Goal: Task Accomplishment & Management: Manage account settings

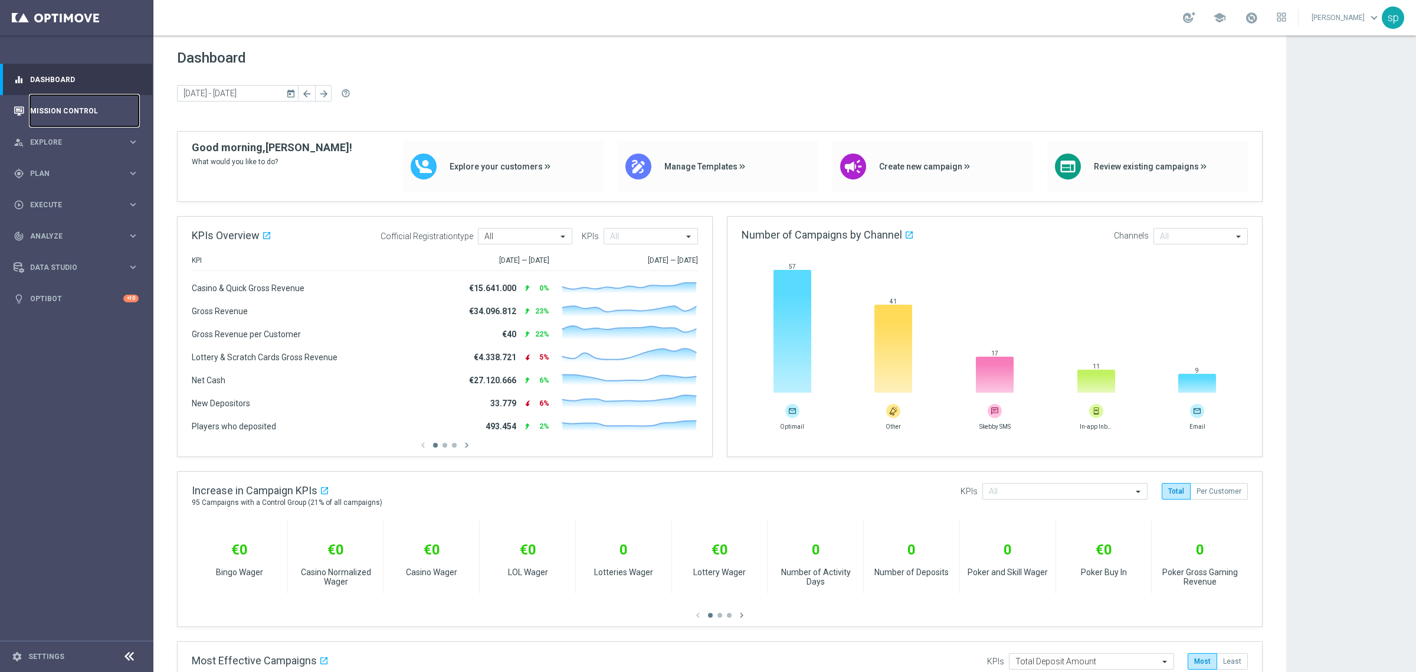
click at [71, 117] on link "Mission Control" at bounding box center [84, 110] width 109 height 31
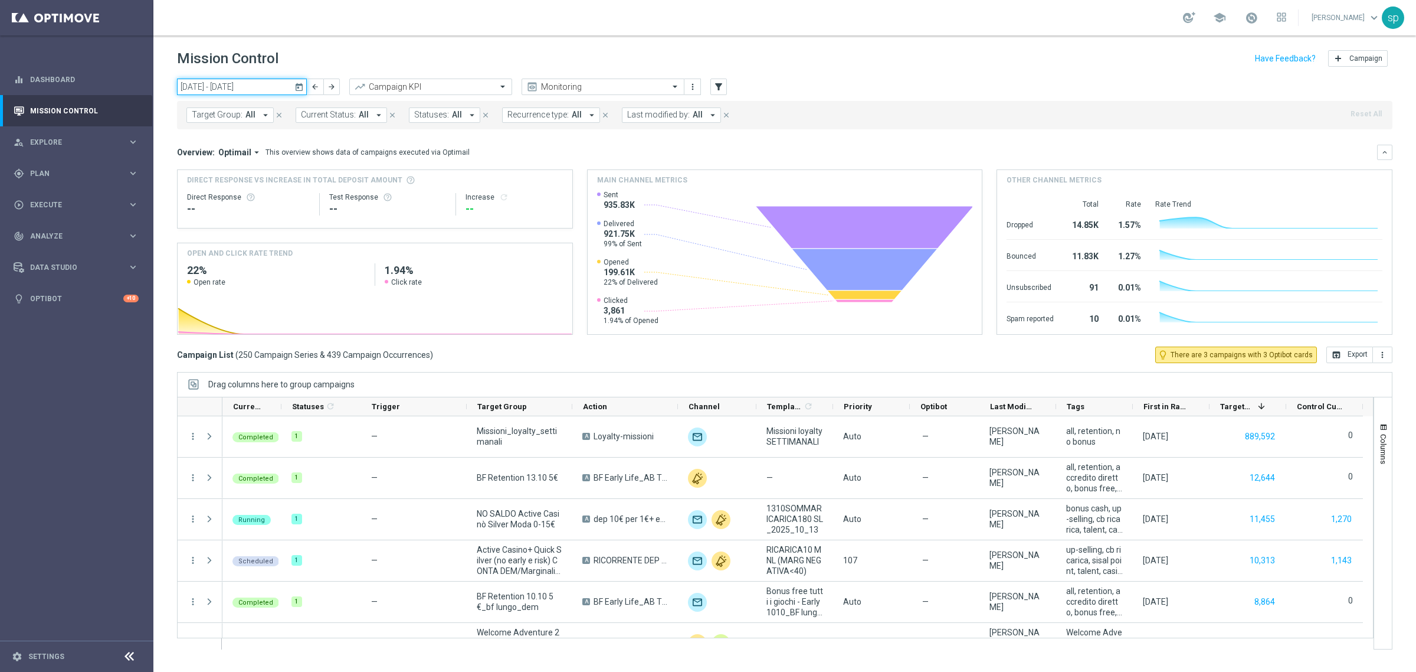
click at [260, 84] on input "[DATE] - [DATE]" at bounding box center [242, 86] width 130 height 17
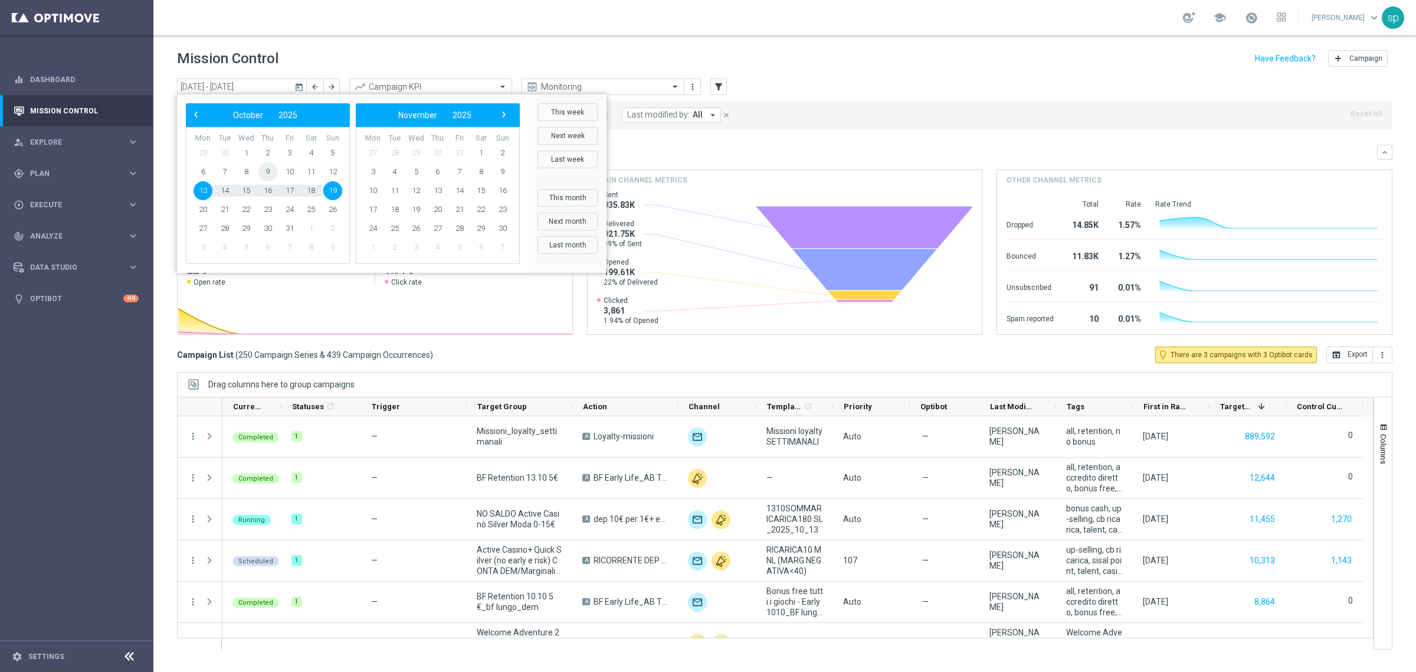
click at [271, 175] on span "9" at bounding box center [267, 171] width 19 height 19
type input "[DATE] - [DATE]"
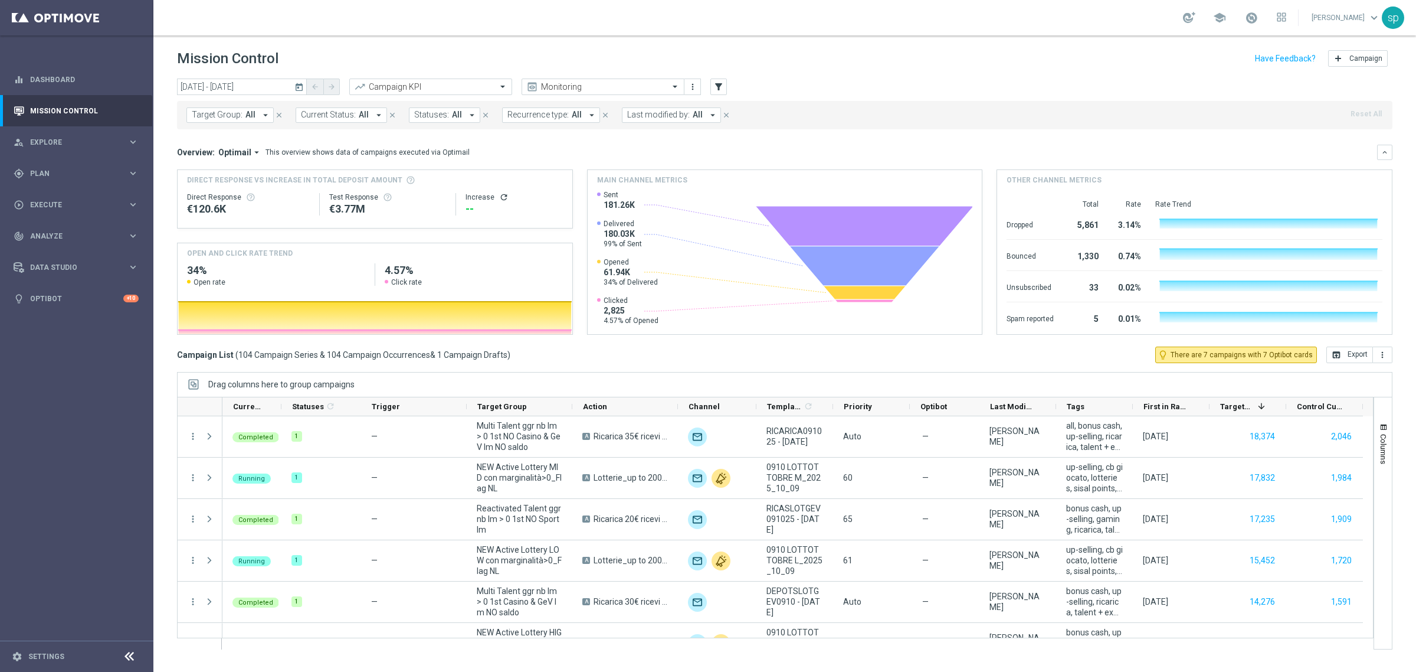
click at [228, 111] on span "Target Group:" at bounding box center [217, 115] width 51 height 10
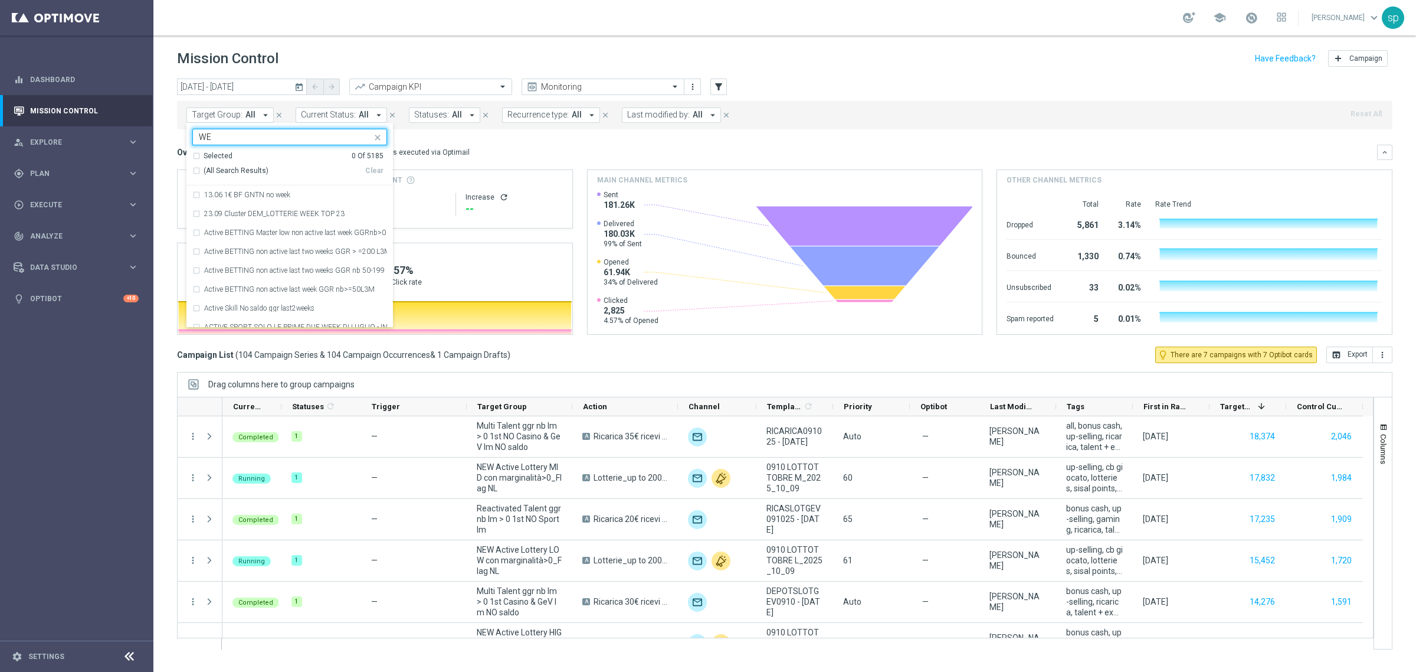
type input "W"
type input "N"
click at [366, 266] on div "Welcome Adventure 2025_ reg1-7_sisi (1) - Campaign 4" at bounding box center [289, 270] width 195 height 19
type input "WELCOME AD"
click at [475, 159] on div "Overview: Optimail arrow_drop_down This overview shows data of campaigns execut…" at bounding box center [785, 152] width 1216 height 15
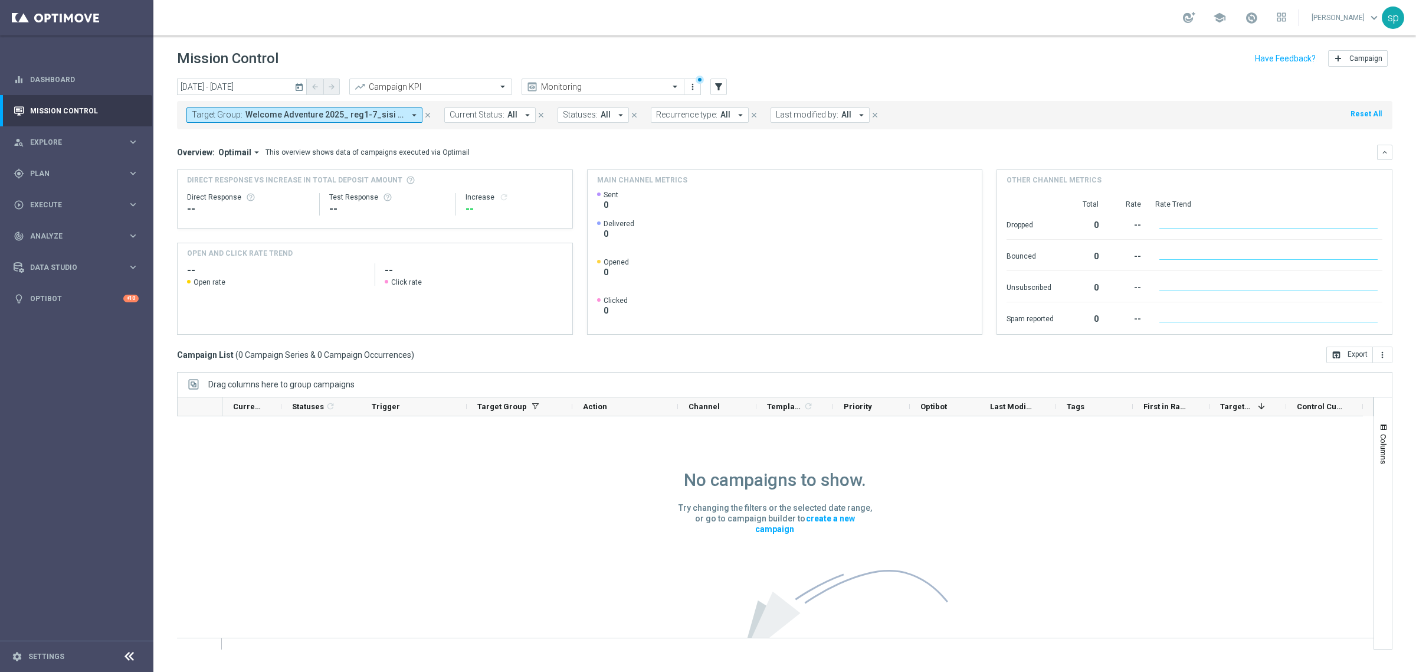
click at [322, 115] on span "Welcome Adventure 2025_ reg1-7_sisi (1) - Campaign 4" at bounding box center [325, 115] width 159 height 10
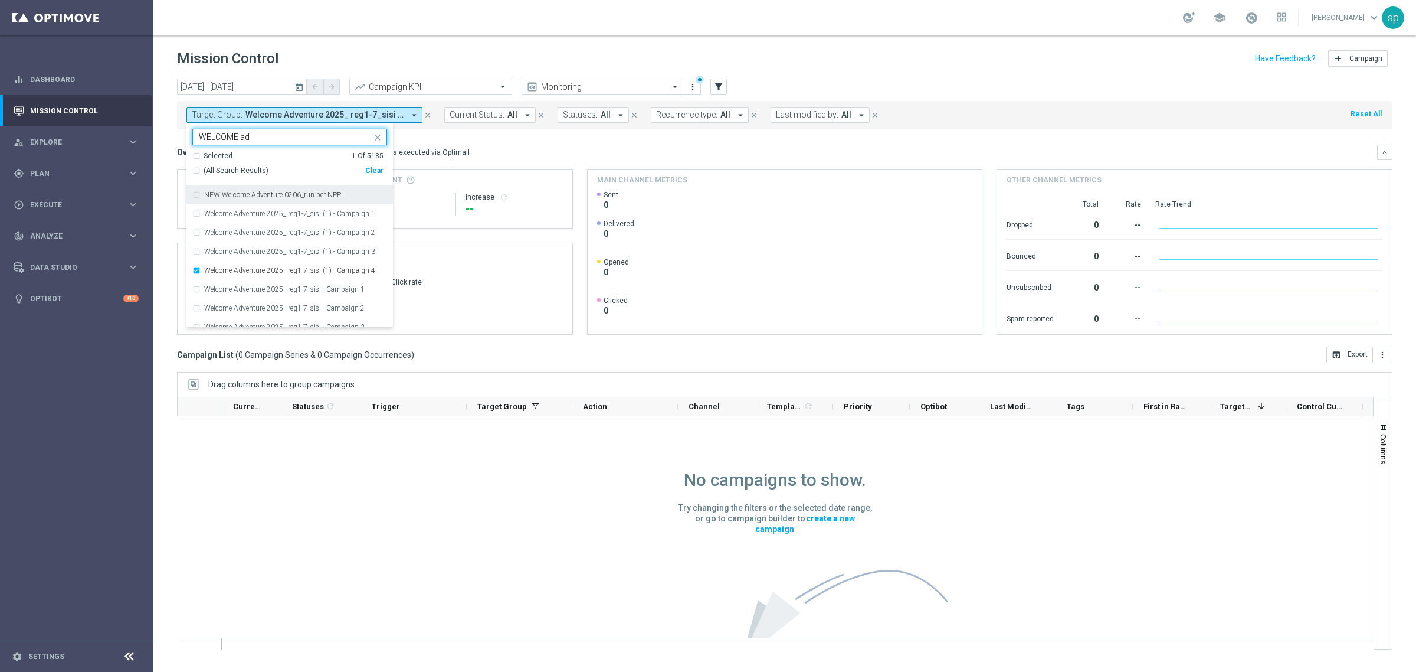
click at [198, 172] on div "(All Search Results)" at bounding box center [278, 171] width 173 height 10
type input "WELCOME ad"
click at [503, 159] on div "Overview: Optimail arrow_drop_down This overview shows data of campaigns execut…" at bounding box center [785, 152] width 1216 height 15
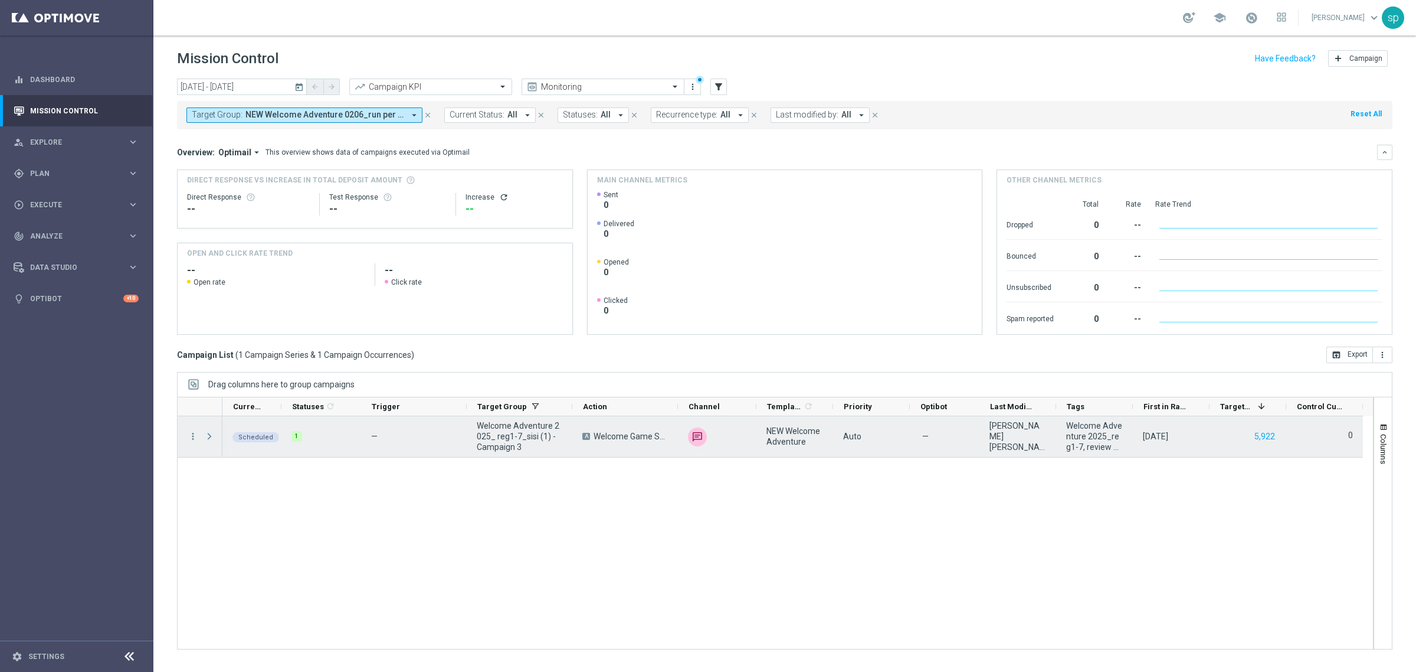
click at [208, 437] on span at bounding box center [209, 435] width 11 height 9
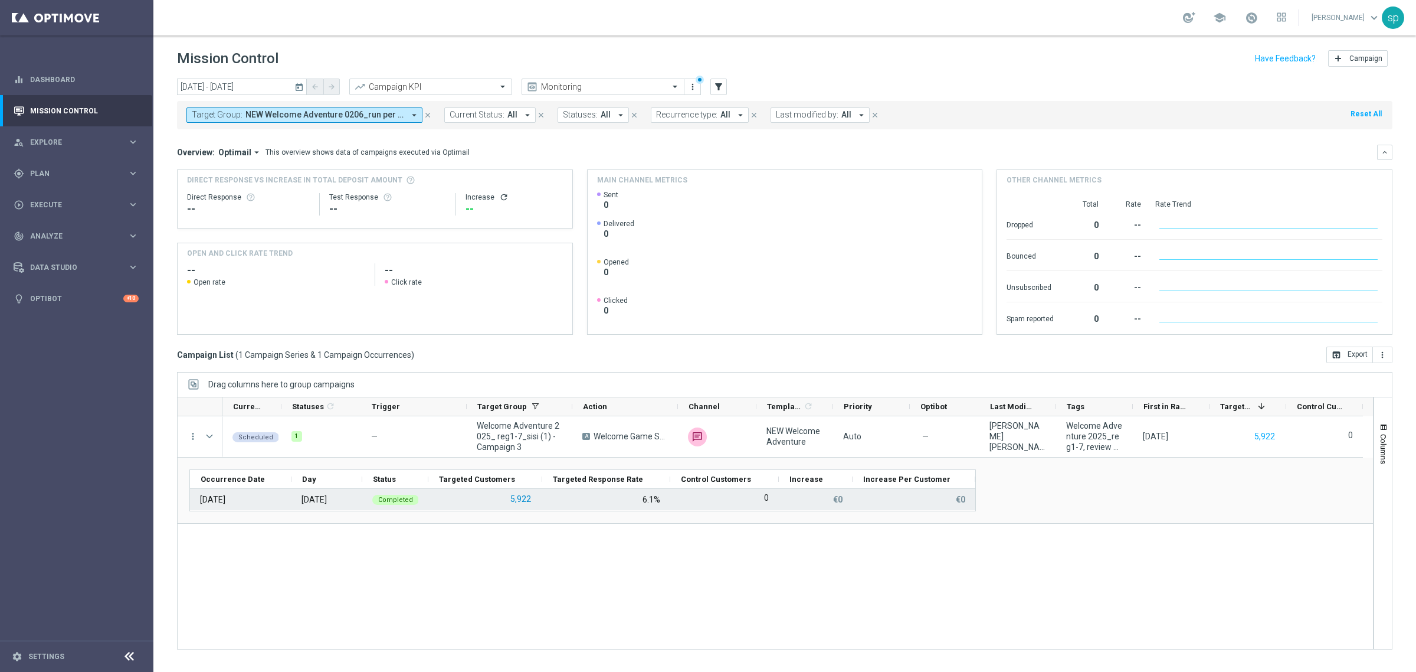
click at [517, 503] on button "5,922" at bounding box center [520, 499] width 23 height 15
click at [522, 499] on button "5,922" at bounding box center [520, 499] width 23 height 15
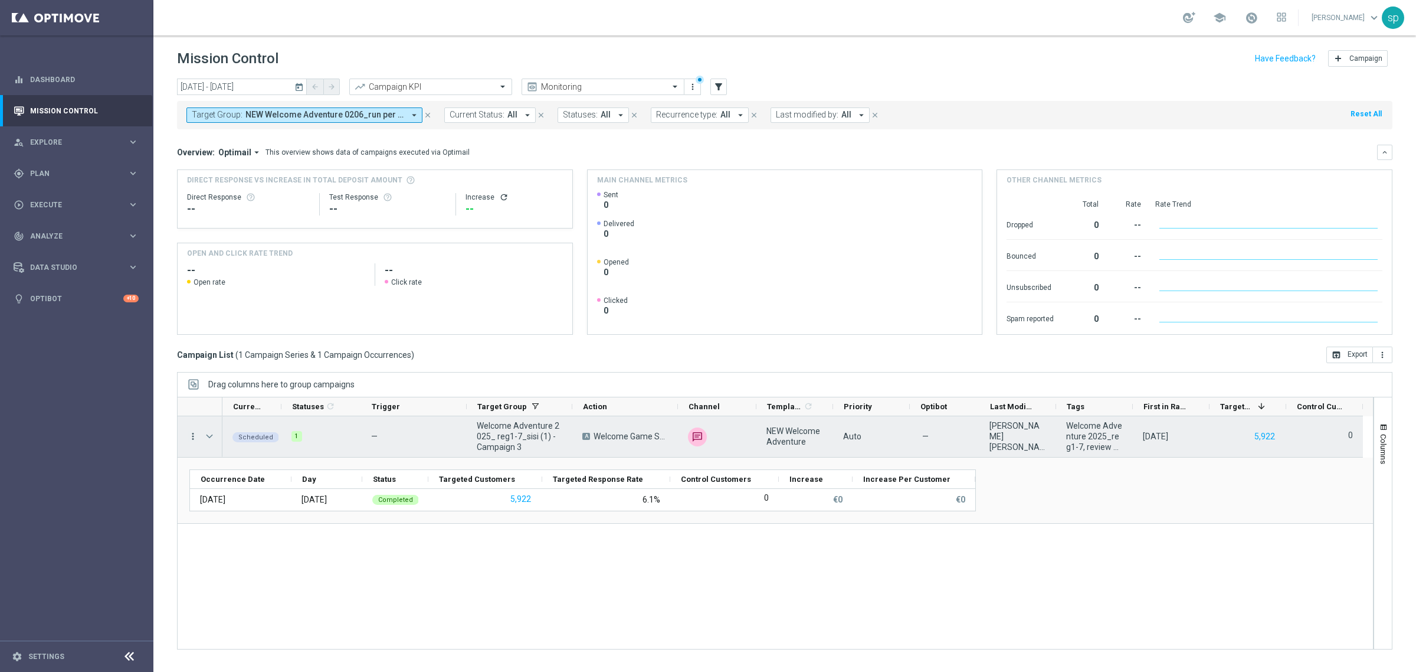
click at [192, 436] on icon "more_vert" at bounding box center [193, 436] width 11 height 11
click at [246, 446] on span "Campaign Details" at bounding box center [246, 444] width 60 height 8
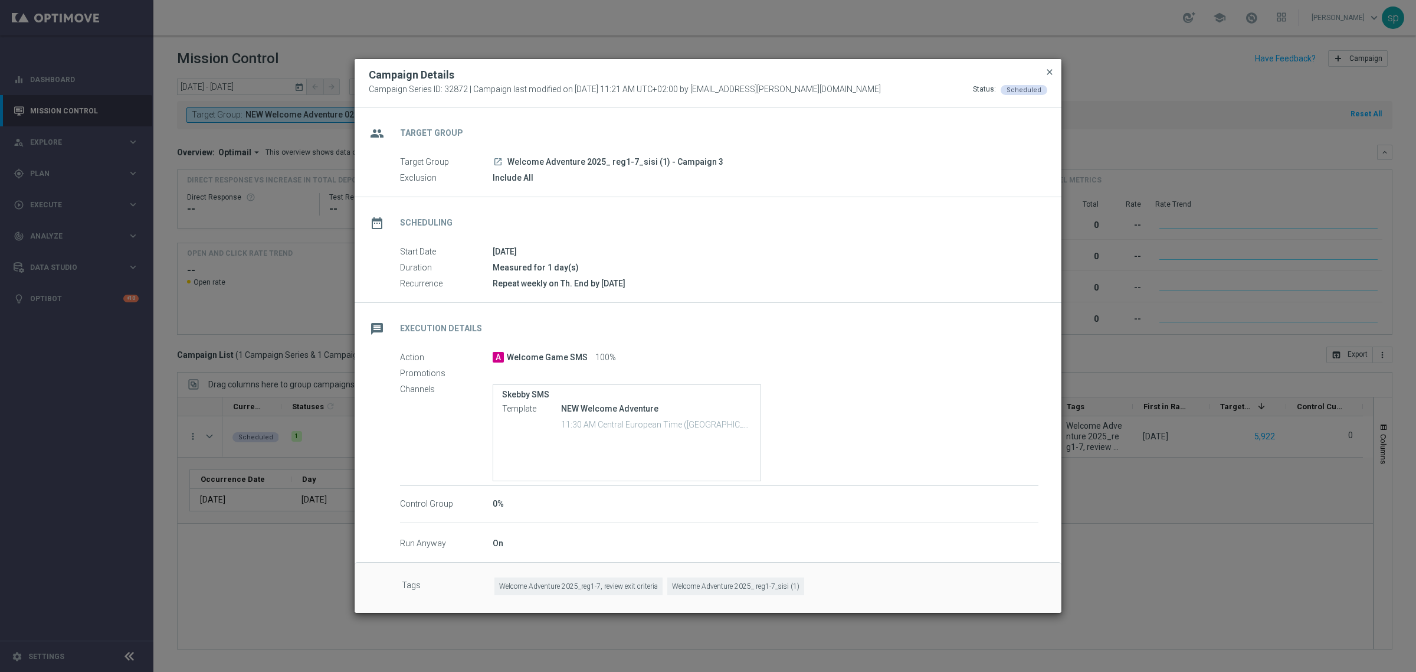
click at [1050, 72] on span "close" at bounding box center [1049, 71] width 9 height 9
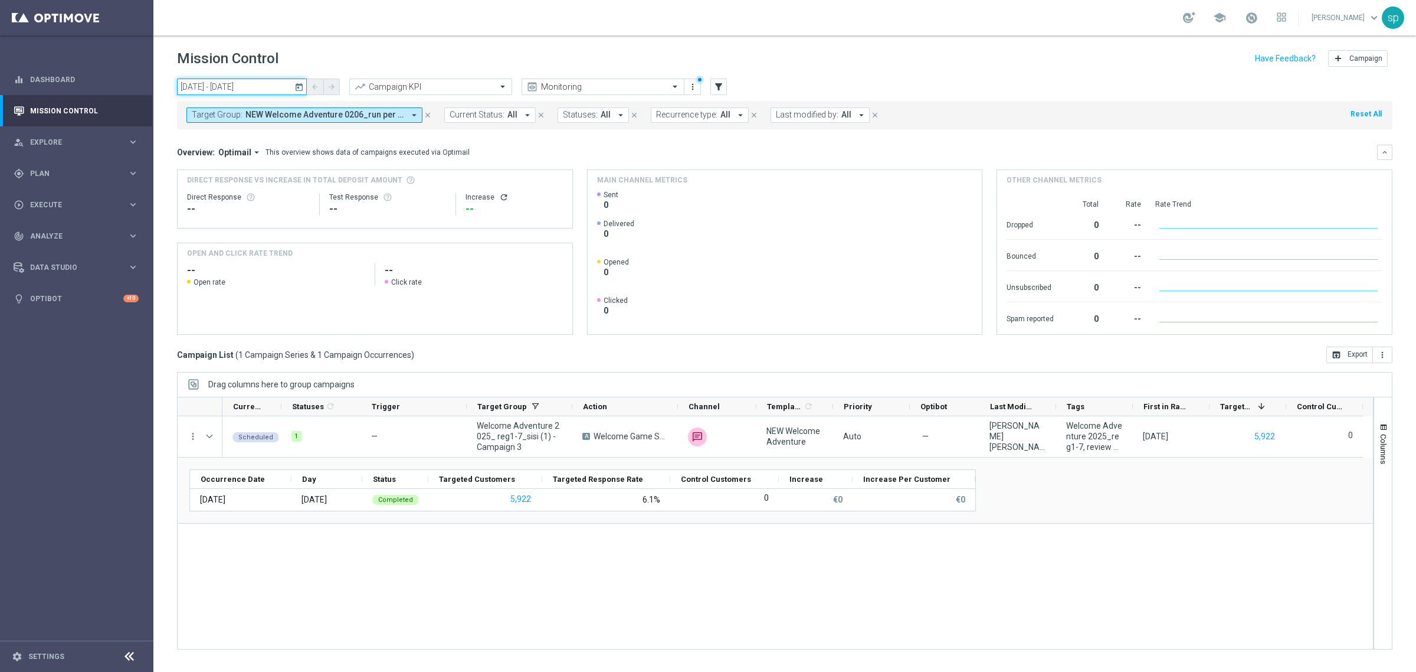
click at [224, 83] on input "[DATE] - [DATE]" at bounding box center [242, 86] width 130 height 17
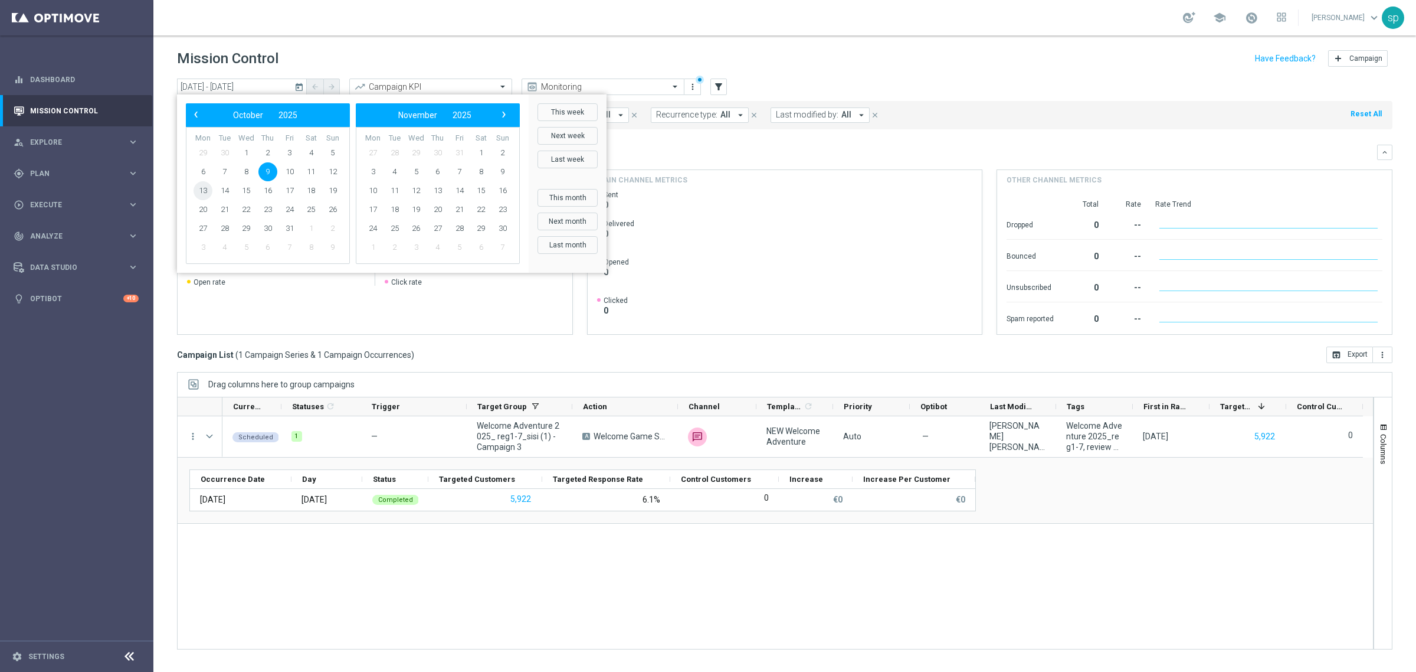
click at [199, 192] on span "13" at bounding box center [203, 190] width 19 height 19
type input "[DATE] - [DATE]"
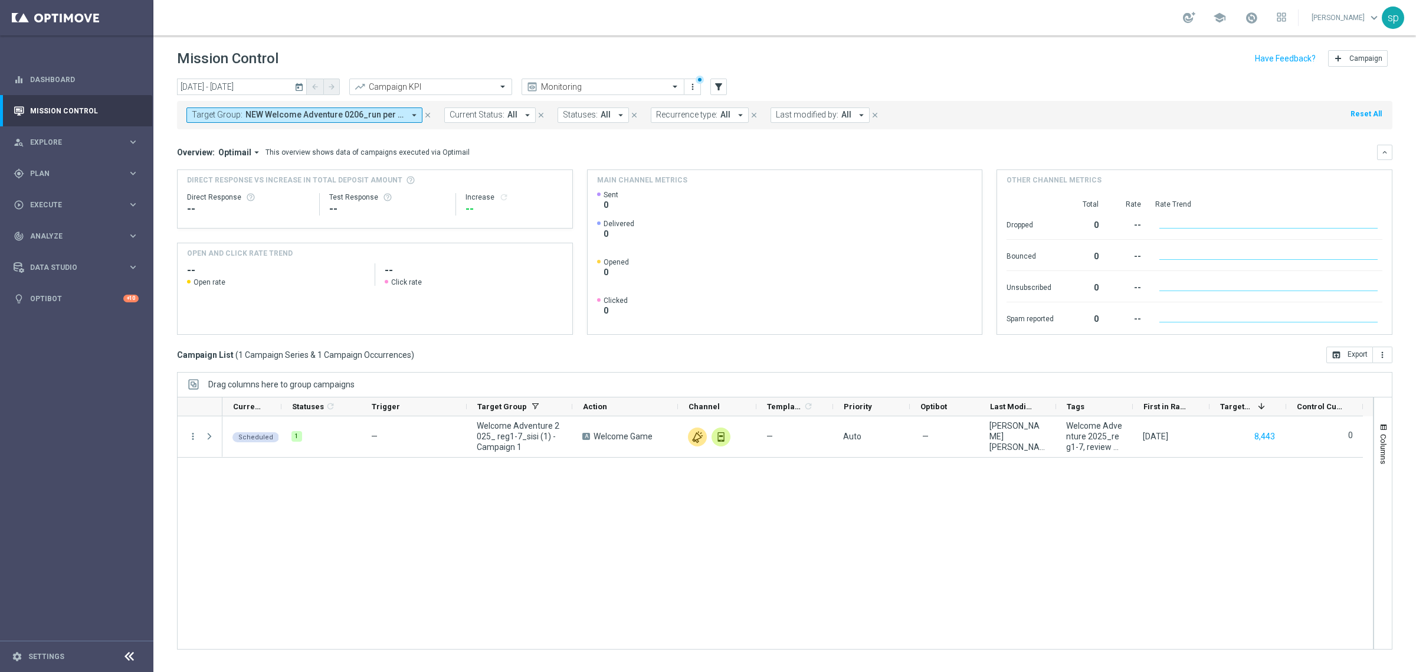
click at [312, 115] on span "NEW Welcome Adventure 0206_run per NPPL, Welcome Adventure 2025_ reg1-7_sisi (1…" at bounding box center [325, 115] width 159 height 10
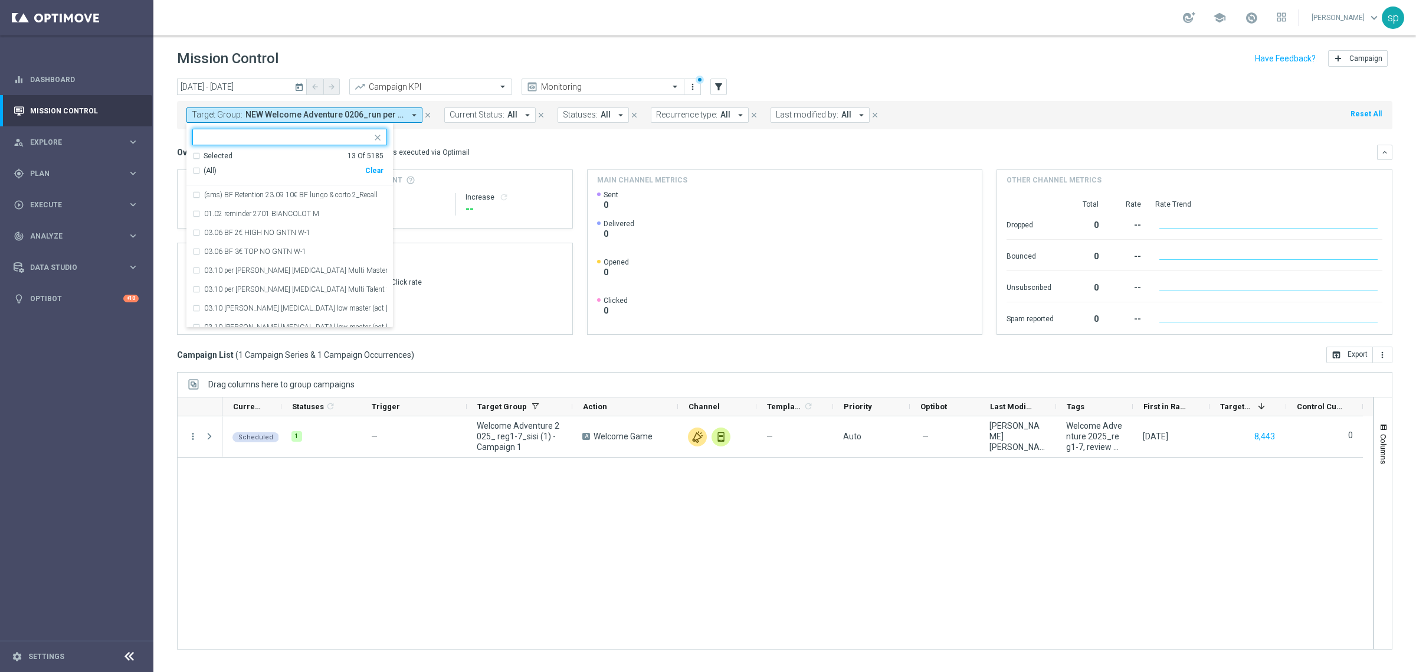
click at [302, 135] on input "text" at bounding box center [285, 137] width 173 height 10
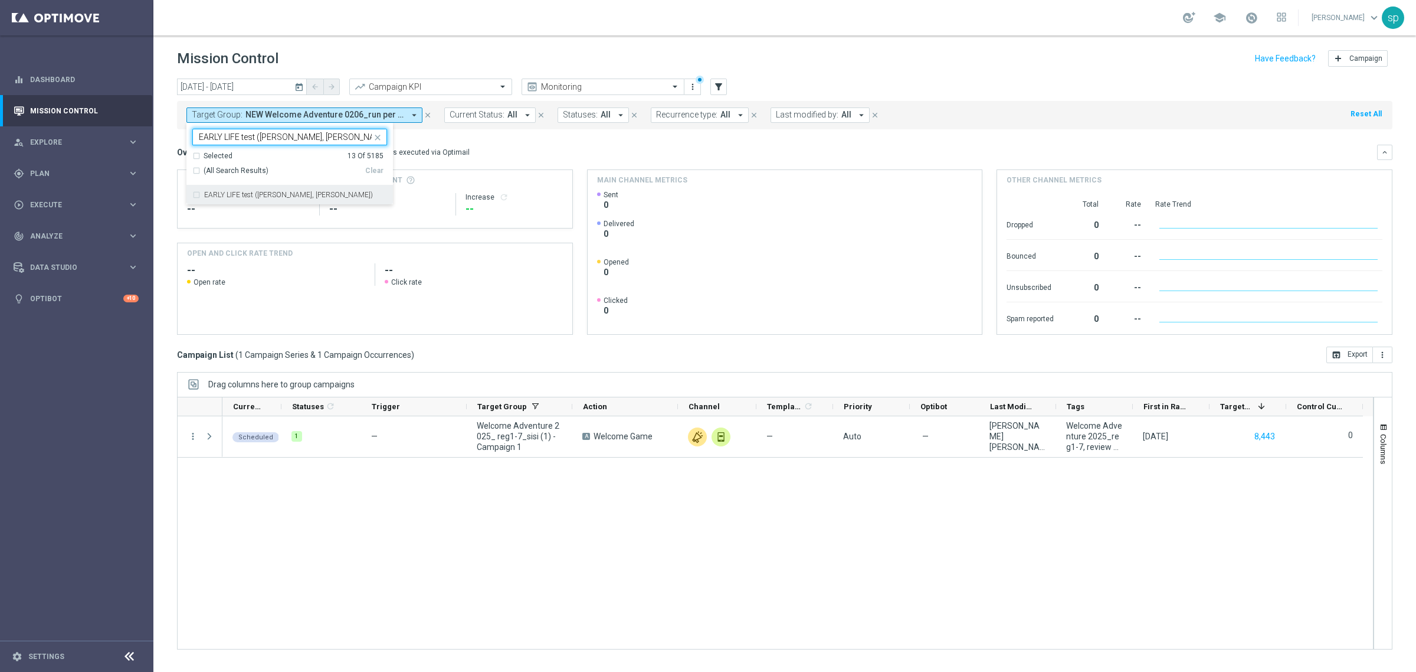
click at [286, 198] on label "EARLY LIFE test ([PERSON_NAME], [PERSON_NAME])" at bounding box center [288, 194] width 169 height 7
type input "EARLY LIFE test ([PERSON_NAME], [PERSON_NAME])"
click at [461, 139] on mini-dashboard "Overview: Optimail arrow_drop_down This overview shows data of campaigns execut…" at bounding box center [785, 237] width 1216 height 217
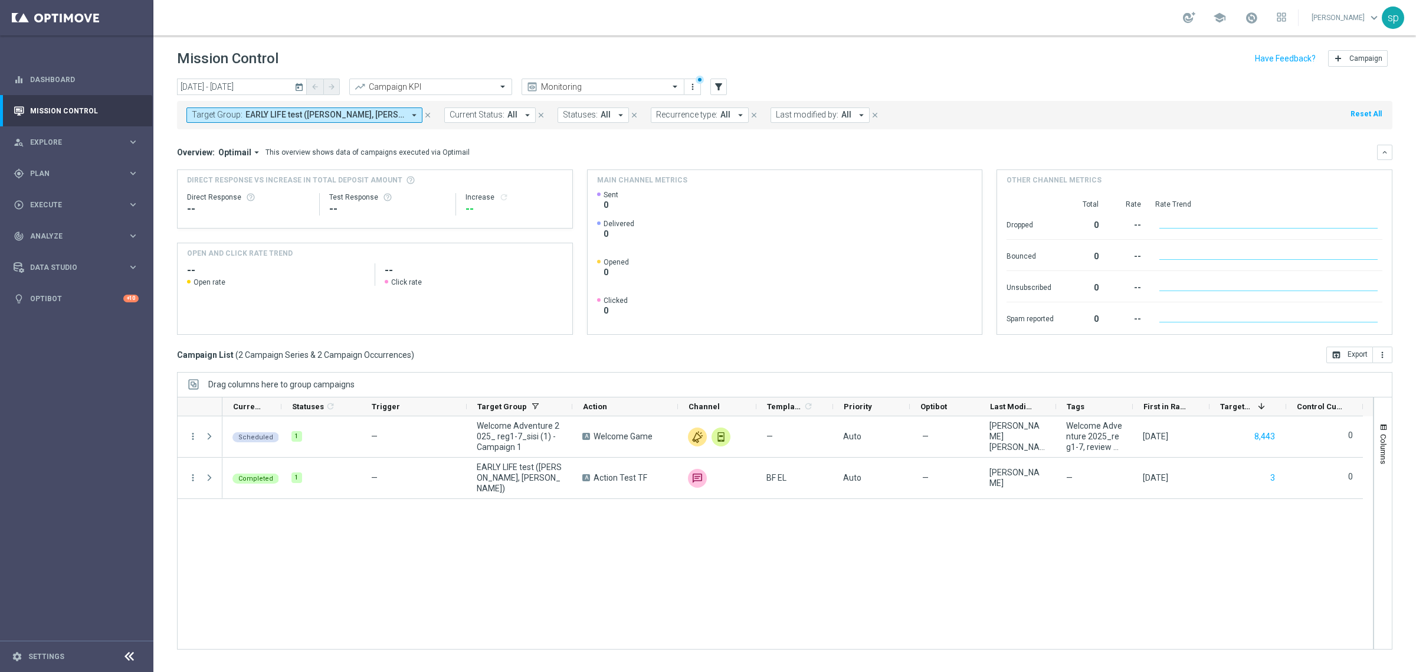
click at [350, 114] on span "EARLY LIFE test ([PERSON_NAME], [PERSON_NAME]), NEW Welcome Adventure 0206_run …" at bounding box center [325, 115] width 159 height 10
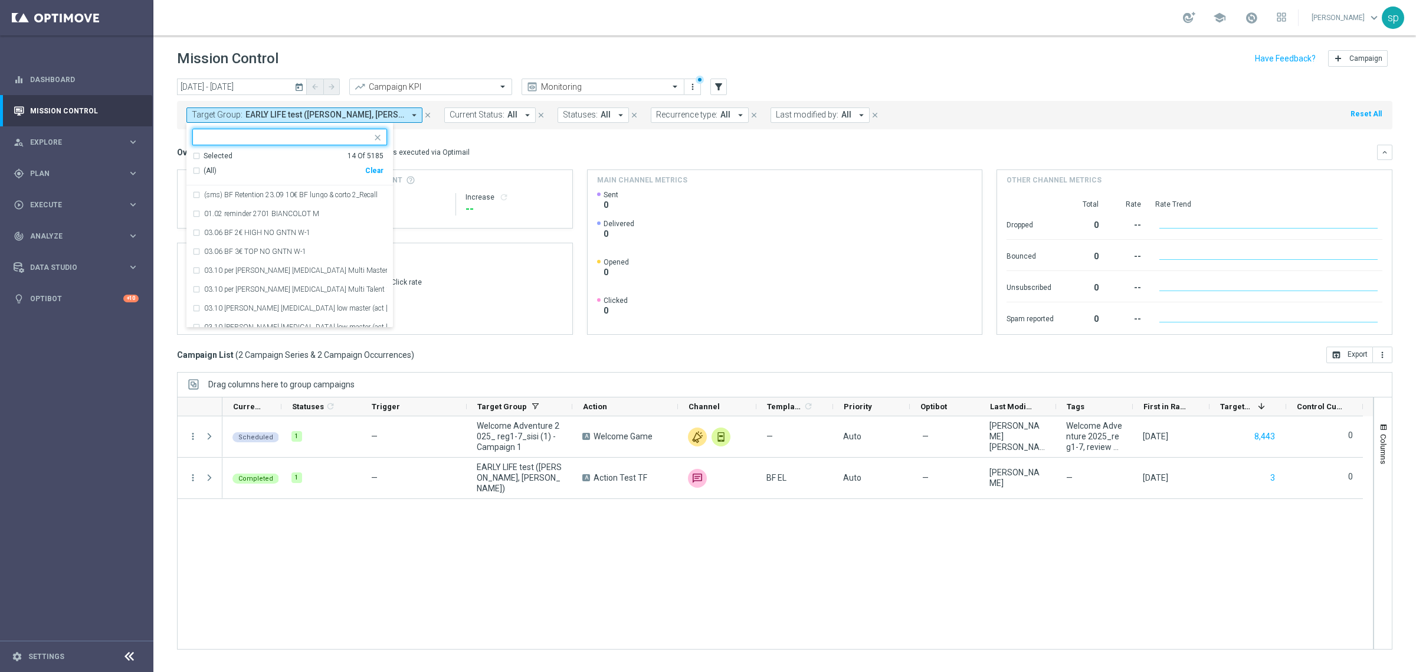
click at [194, 158] on div "Selected 14 Of 5185" at bounding box center [287, 156] width 191 height 10
click at [198, 174] on div "(All Search Results)" at bounding box center [278, 171] width 173 height 10
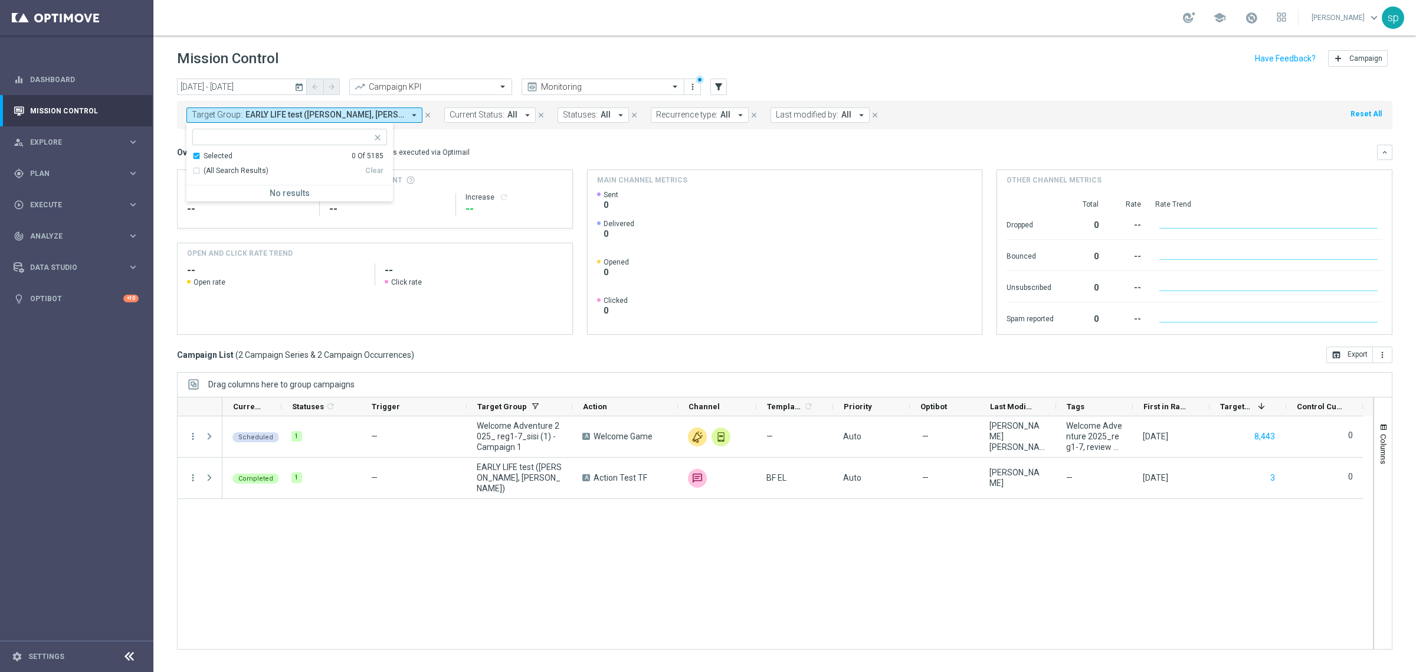
click at [493, 139] on mini-dashboard "Overview: Optimail arrow_drop_down This overview shows data of campaigns execut…" at bounding box center [785, 237] width 1216 height 217
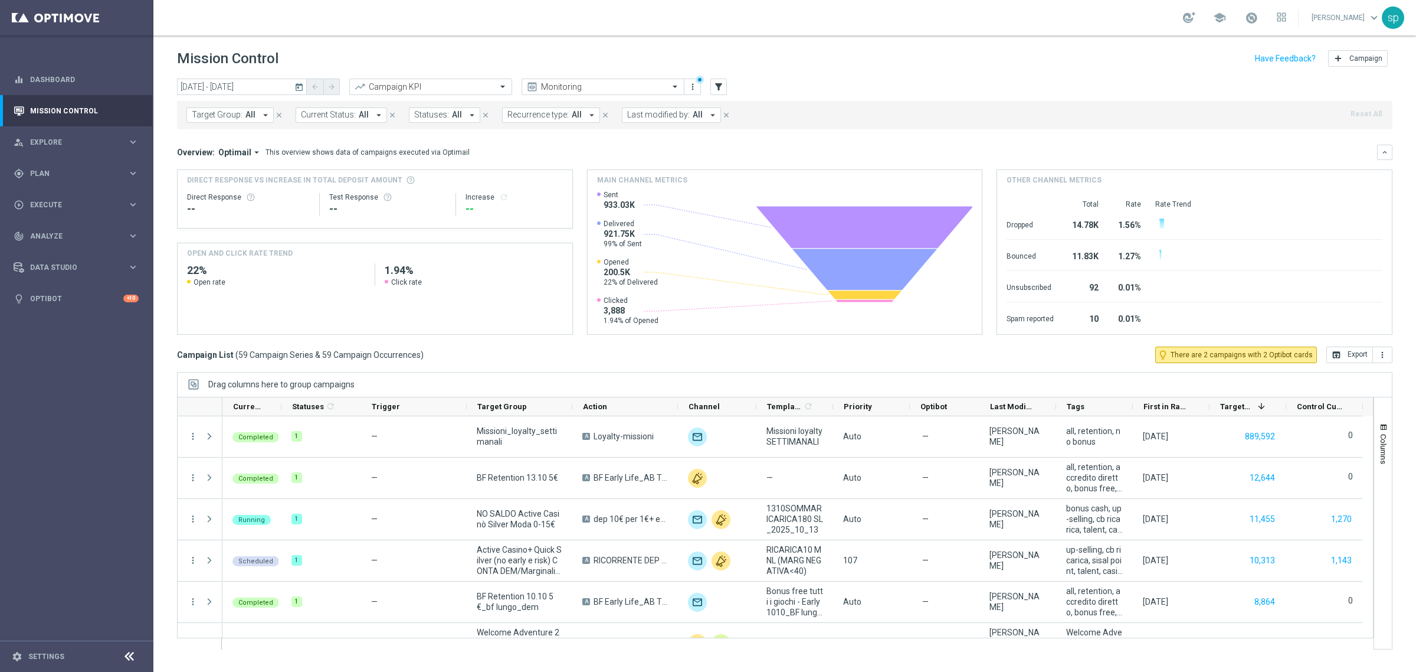
click at [240, 118] on span "Target Group:" at bounding box center [217, 115] width 51 height 10
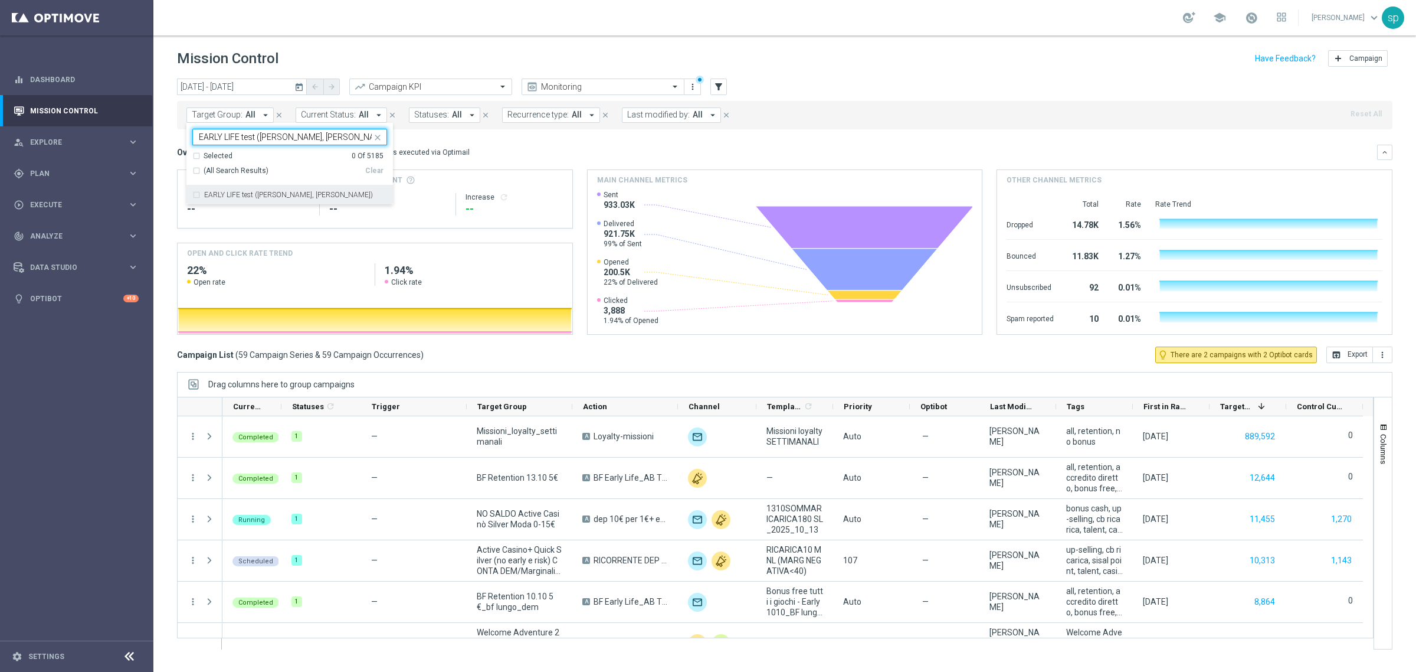
click at [290, 189] on div "EARLY LIFE test (Sara, Matteo, Maria Grazia)" at bounding box center [289, 194] width 195 height 19
type input "EARLY LIFE test (Sara, Matteo, Maria Grazia)"
click at [513, 129] on div "Target Group: All arrow_drop_down EARLY LIFE test (Sara, Matteo, Maria Grazia) …" at bounding box center [785, 115] width 1216 height 28
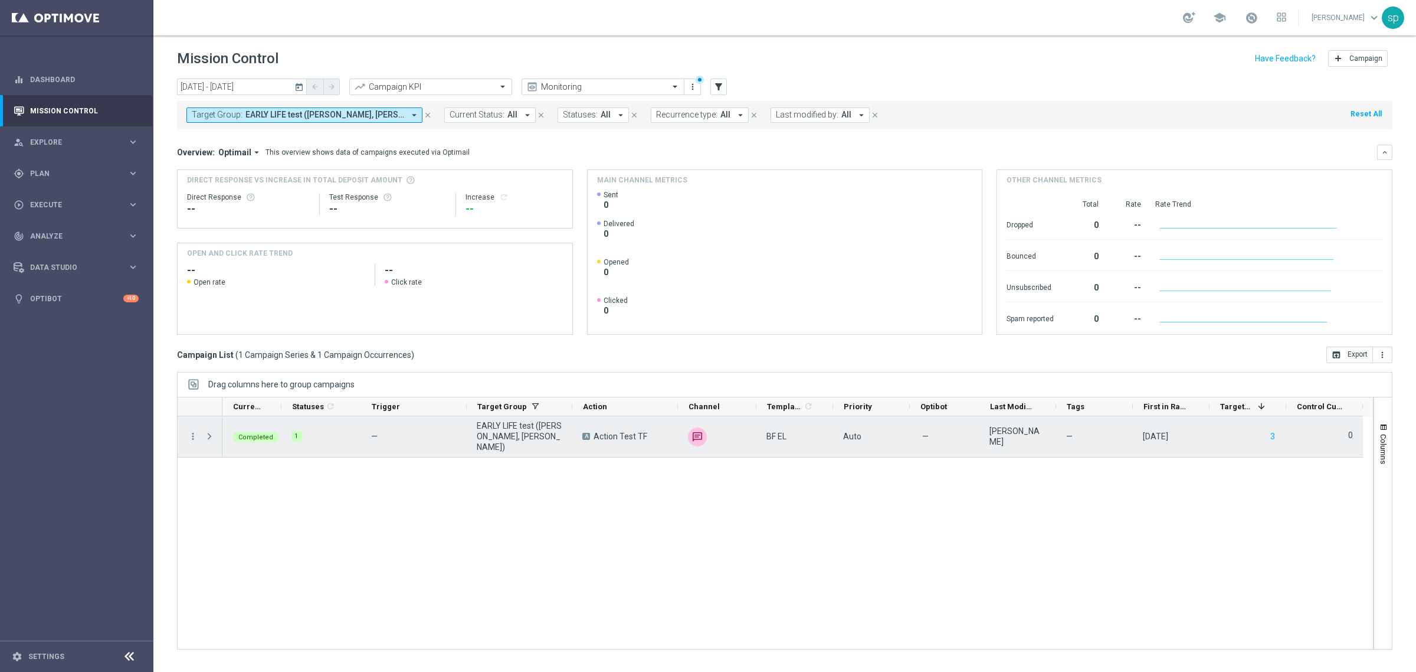
click at [208, 436] on span at bounding box center [209, 435] width 11 height 9
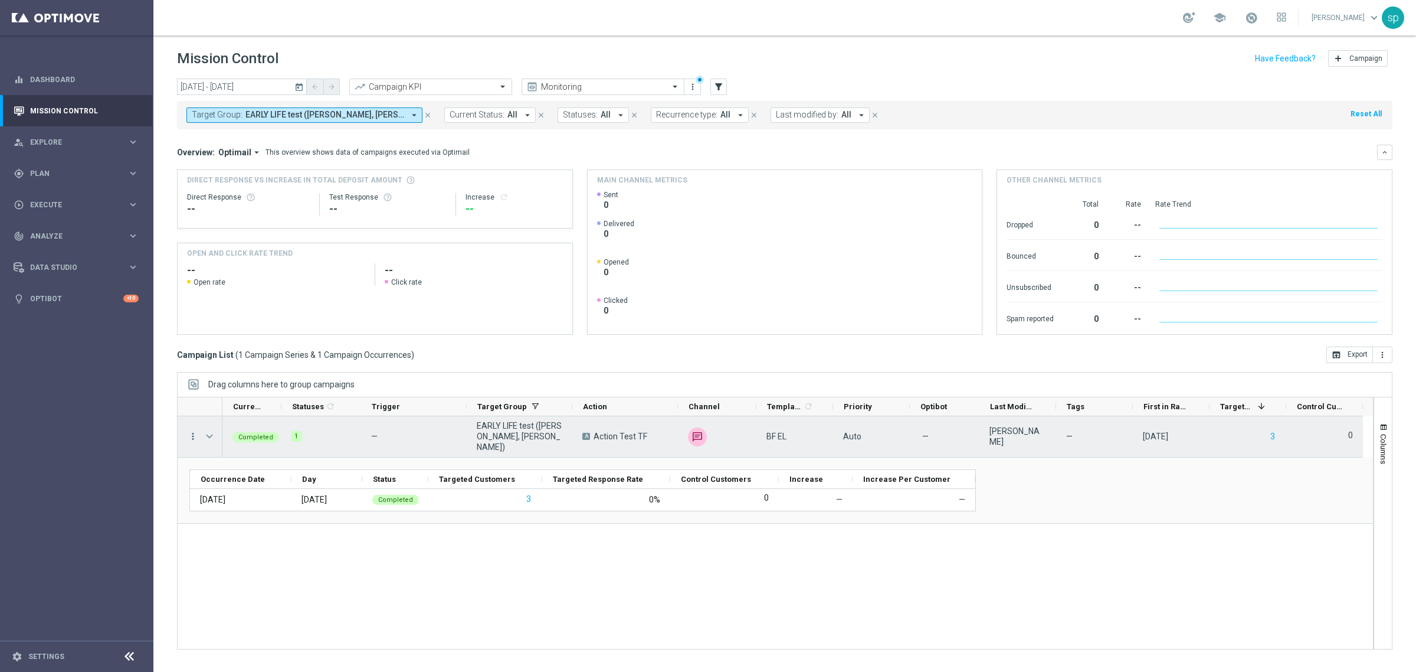
click at [190, 441] on icon "more_vert" at bounding box center [193, 436] width 11 height 11
click at [251, 441] on span "Campaign Details" at bounding box center [246, 444] width 60 height 8
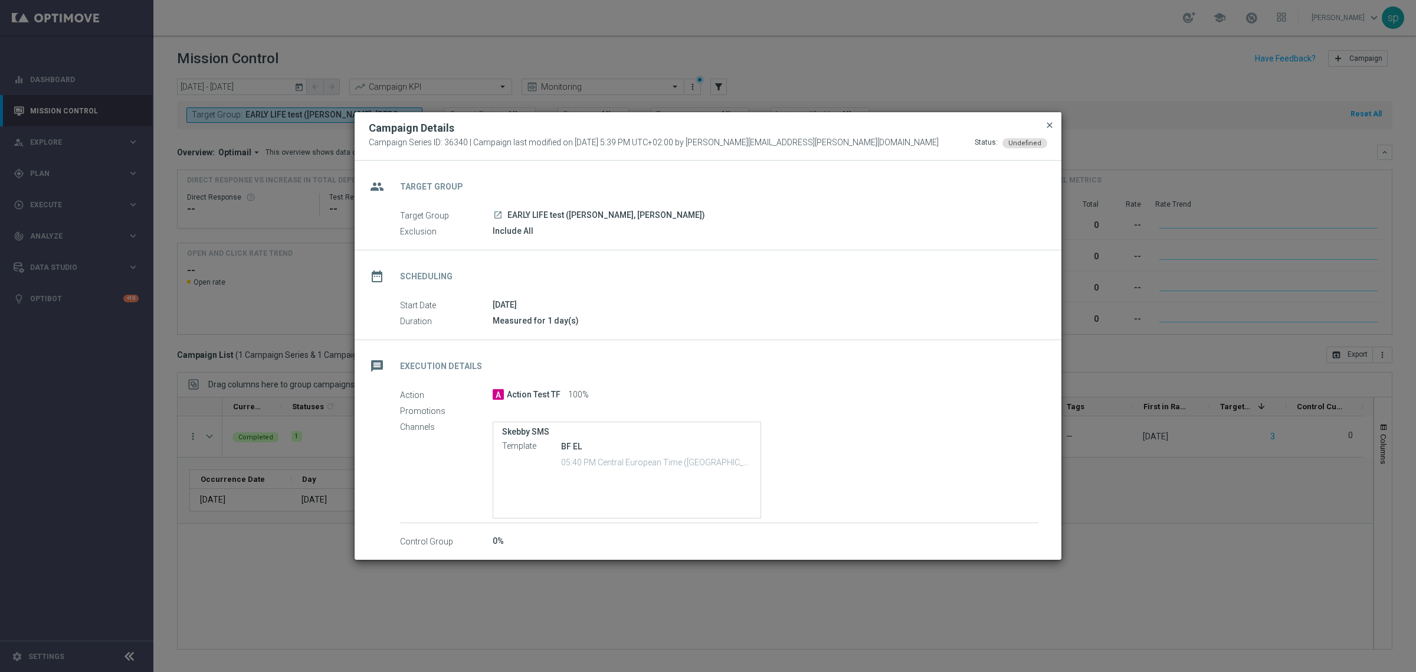
click at [1048, 122] on span "close" at bounding box center [1049, 124] width 9 height 9
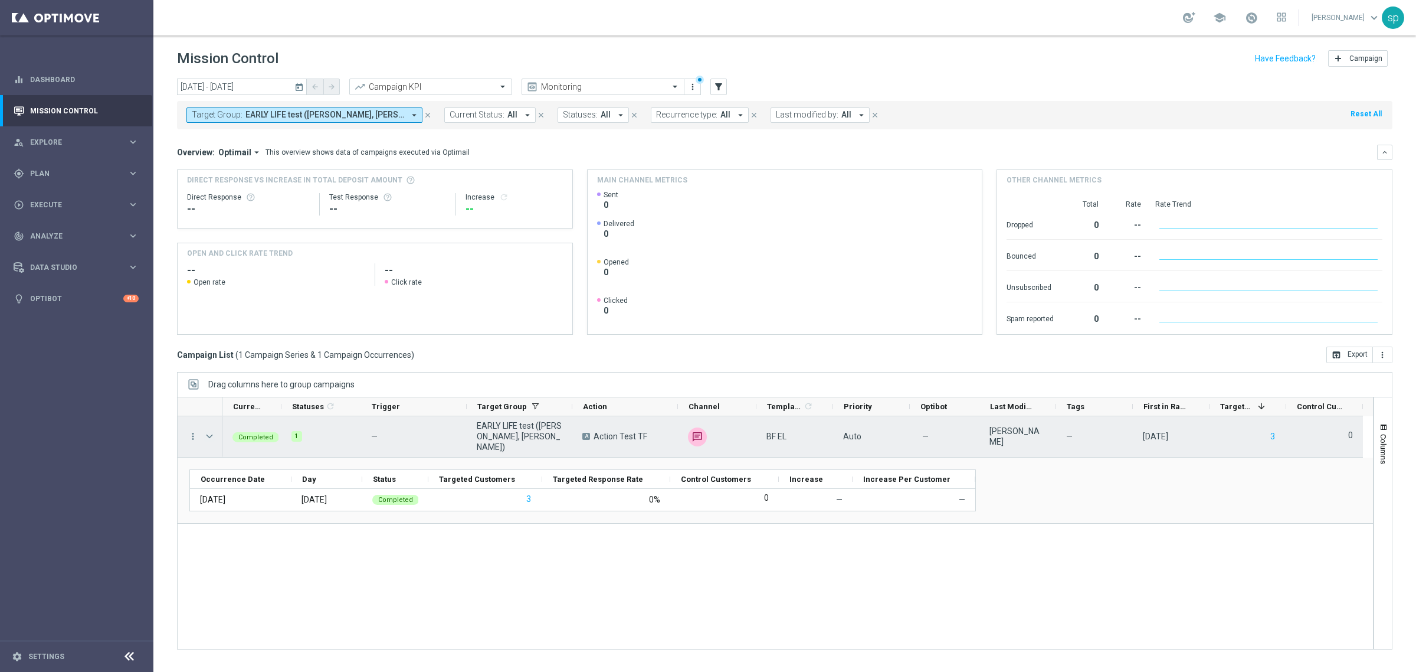
click at [205, 435] on span "Press SPACE to select this row." at bounding box center [209, 435] width 11 height 9
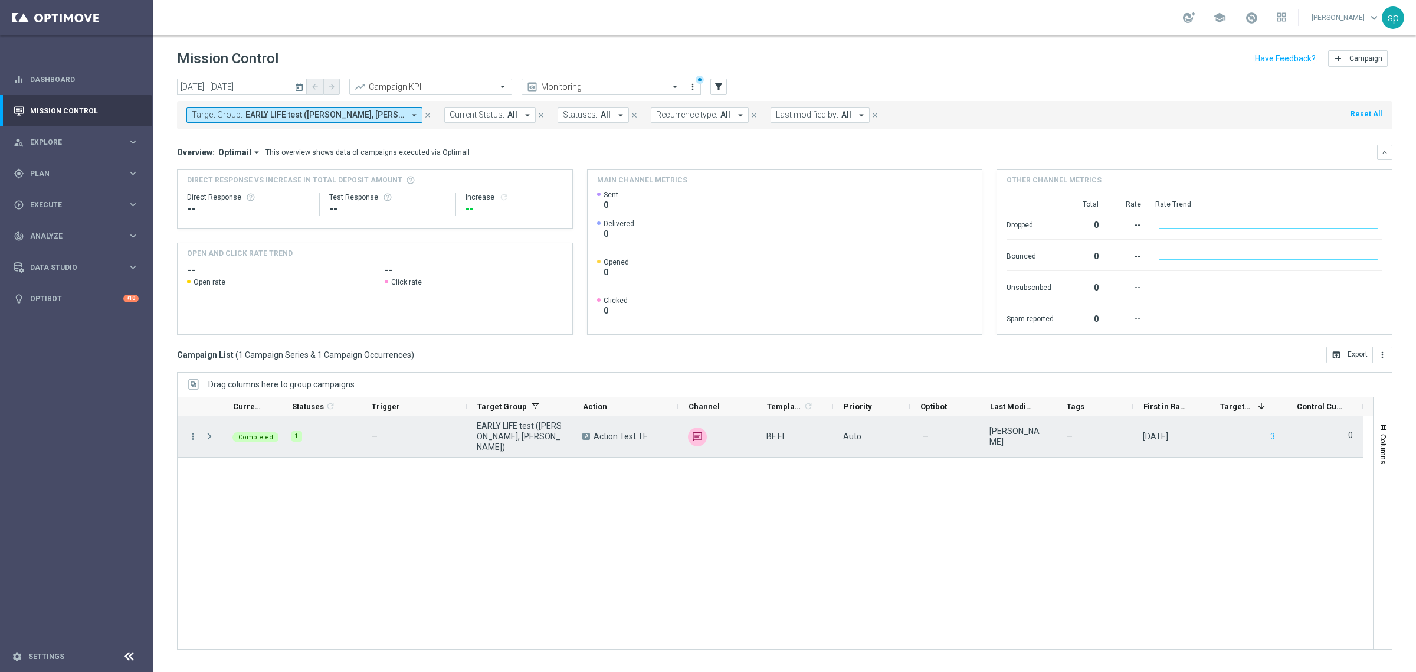
click at [205, 435] on span "Press SPACE to select this row." at bounding box center [209, 435] width 11 height 9
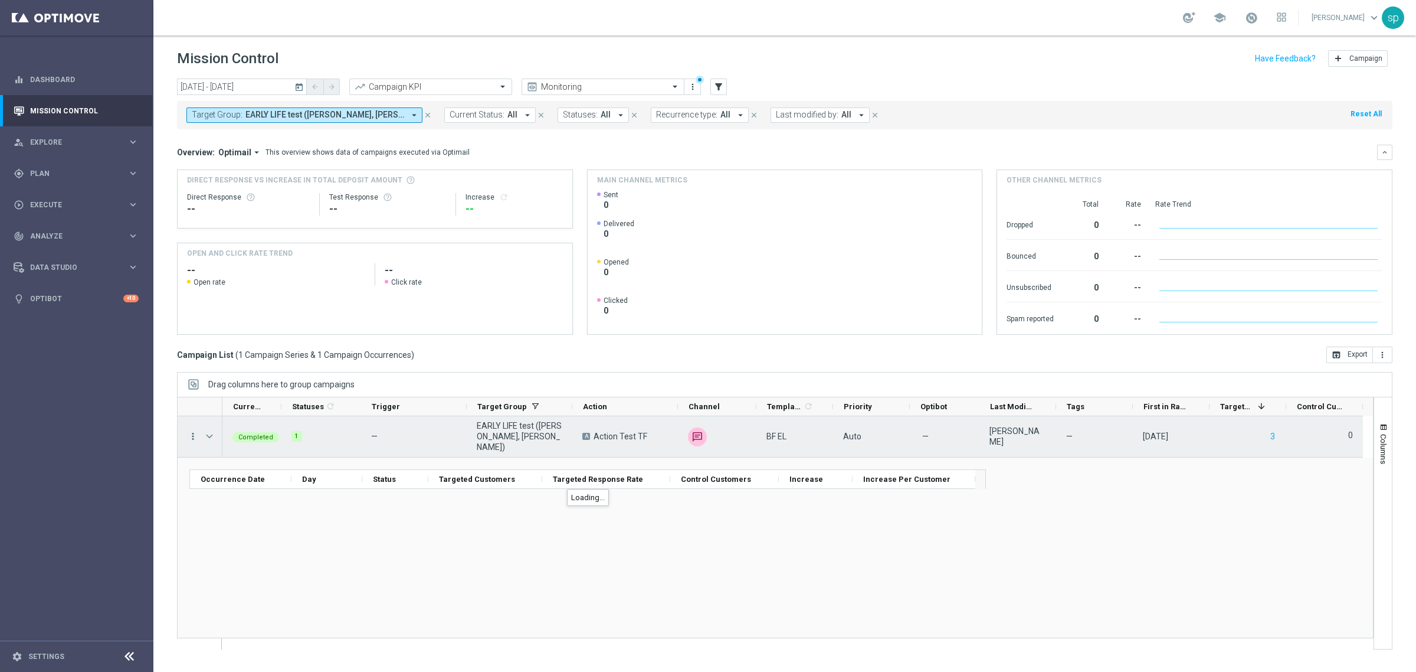
click at [196, 435] on icon "more_vert" at bounding box center [193, 436] width 11 height 11
click at [229, 444] on span "Campaign Details" at bounding box center [246, 444] width 60 height 8
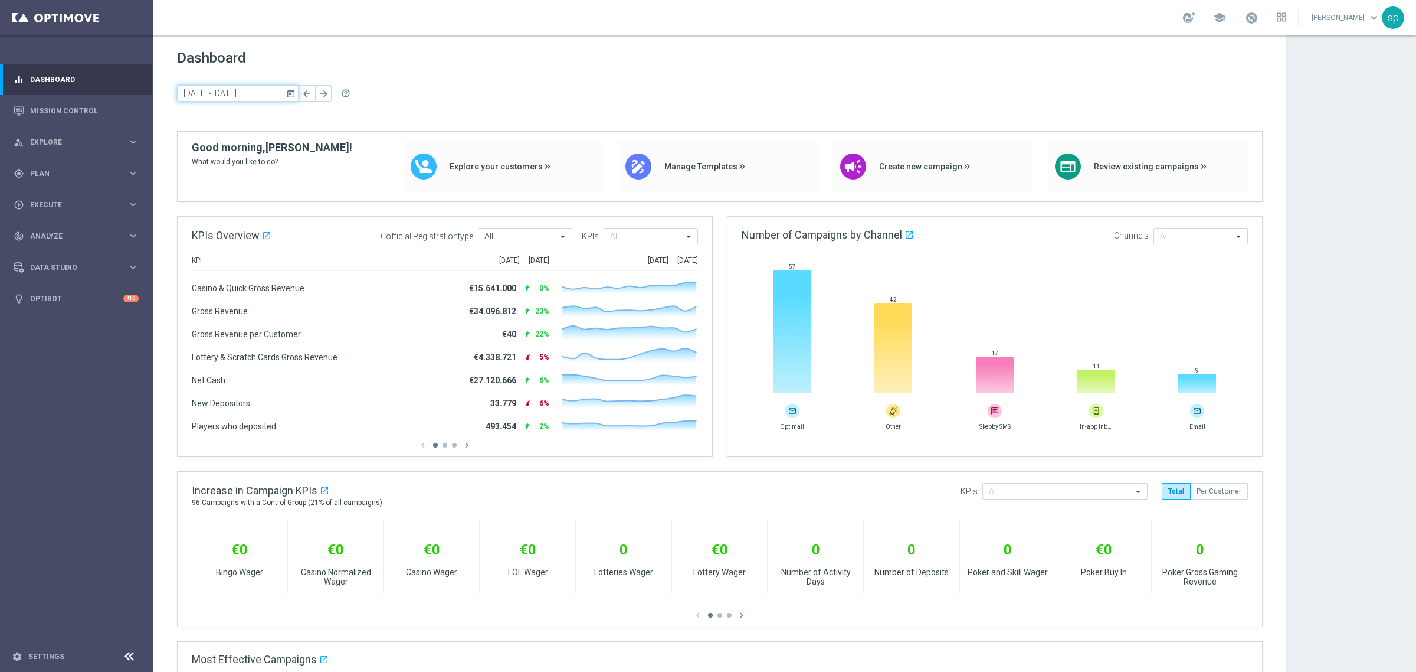
click at [258, 95] on input "13 Oct 2025 - 14 Oct 2025" at bounding box center [238, 93] width 122 height 17
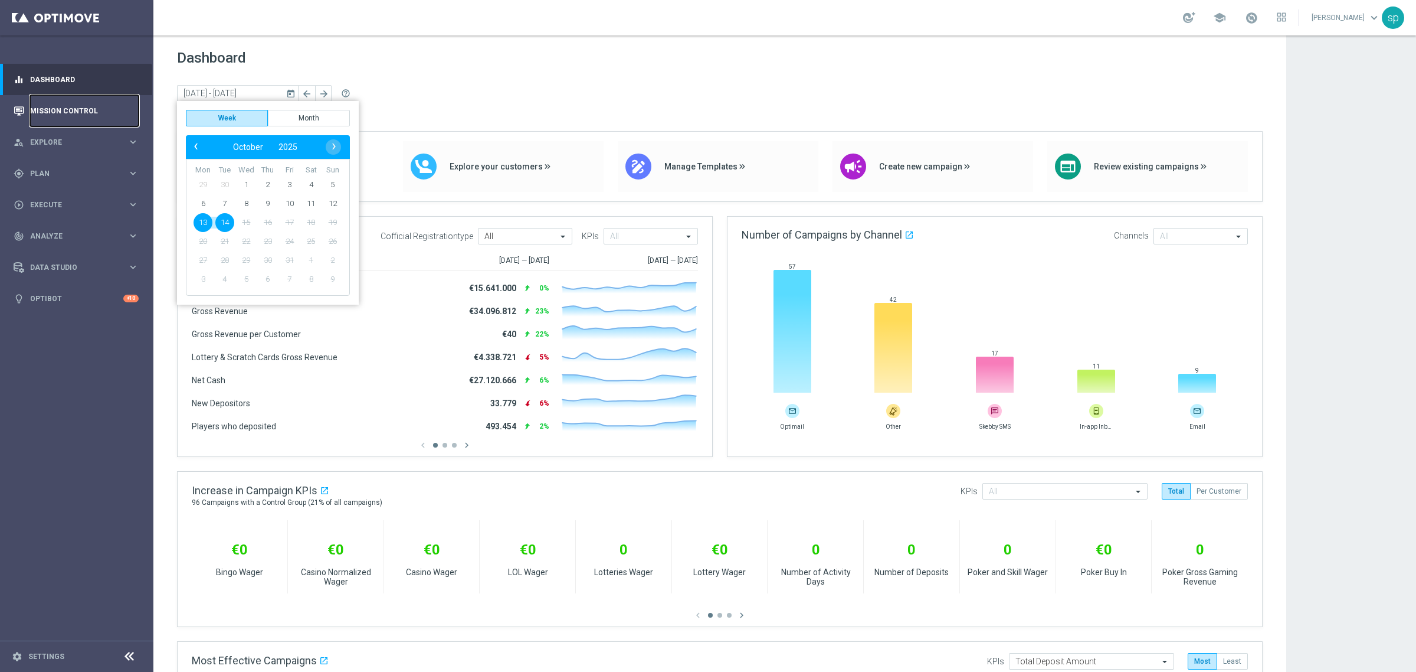
click at [76, 103] on link "Mission Control" at bounding box center [84, 110] width 109 height 31
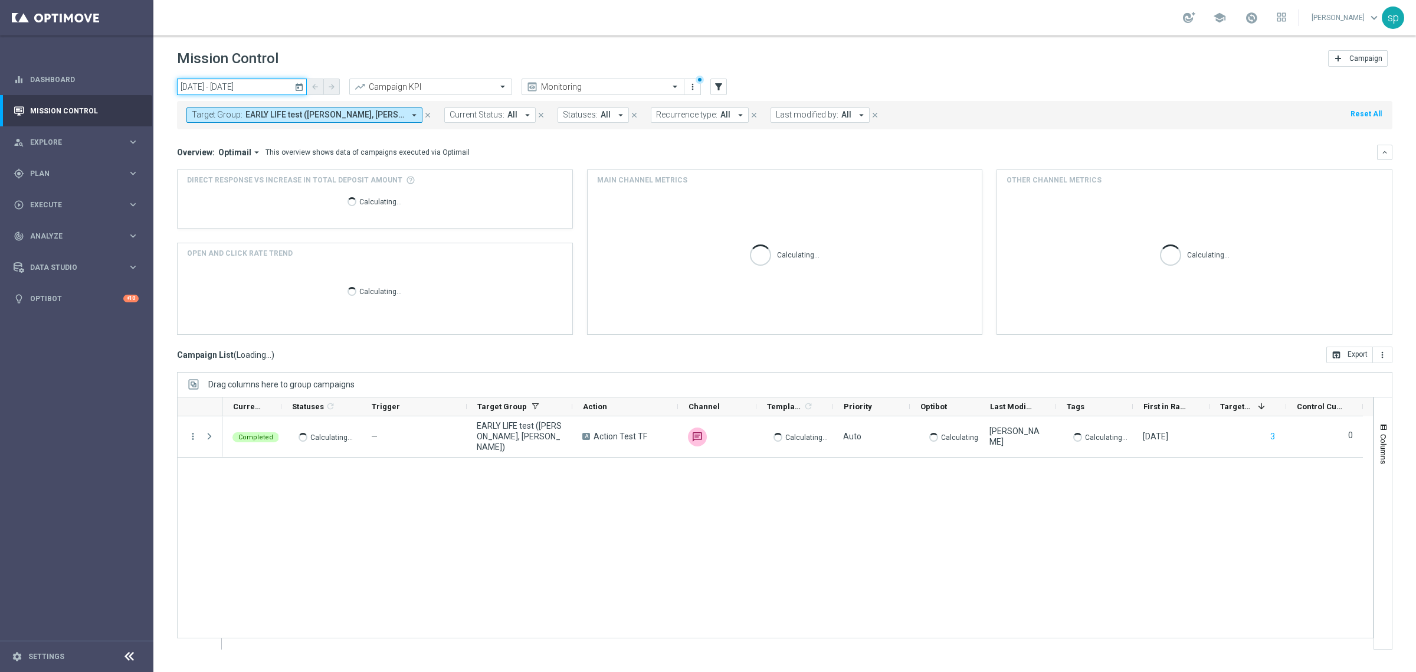
click at [229, 81] on input "13 Oct 2025 - 13 Oct 2025" at bounding box center [242, 86] width 130 height 17
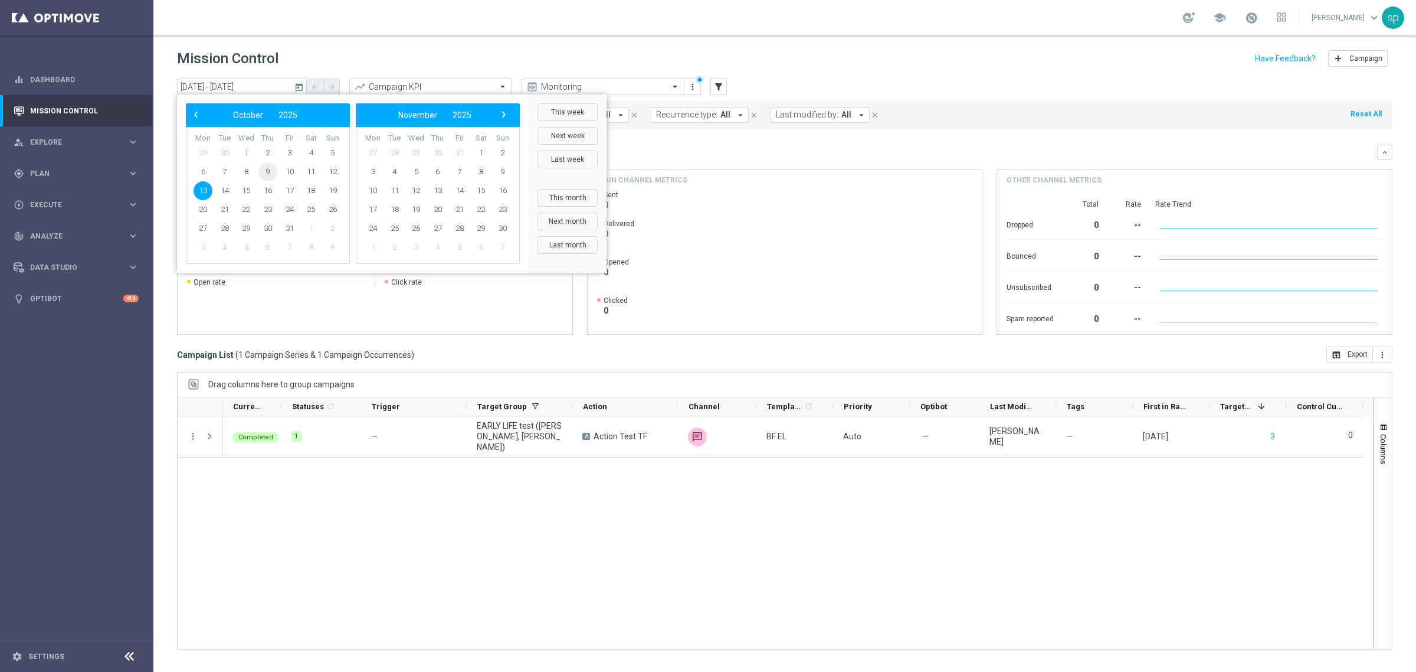
click at [264, 168] on span "9" at bounding box center [267, 171] width 19 height 19
type input "09 Oct 2025 - 09 Oct 2025"
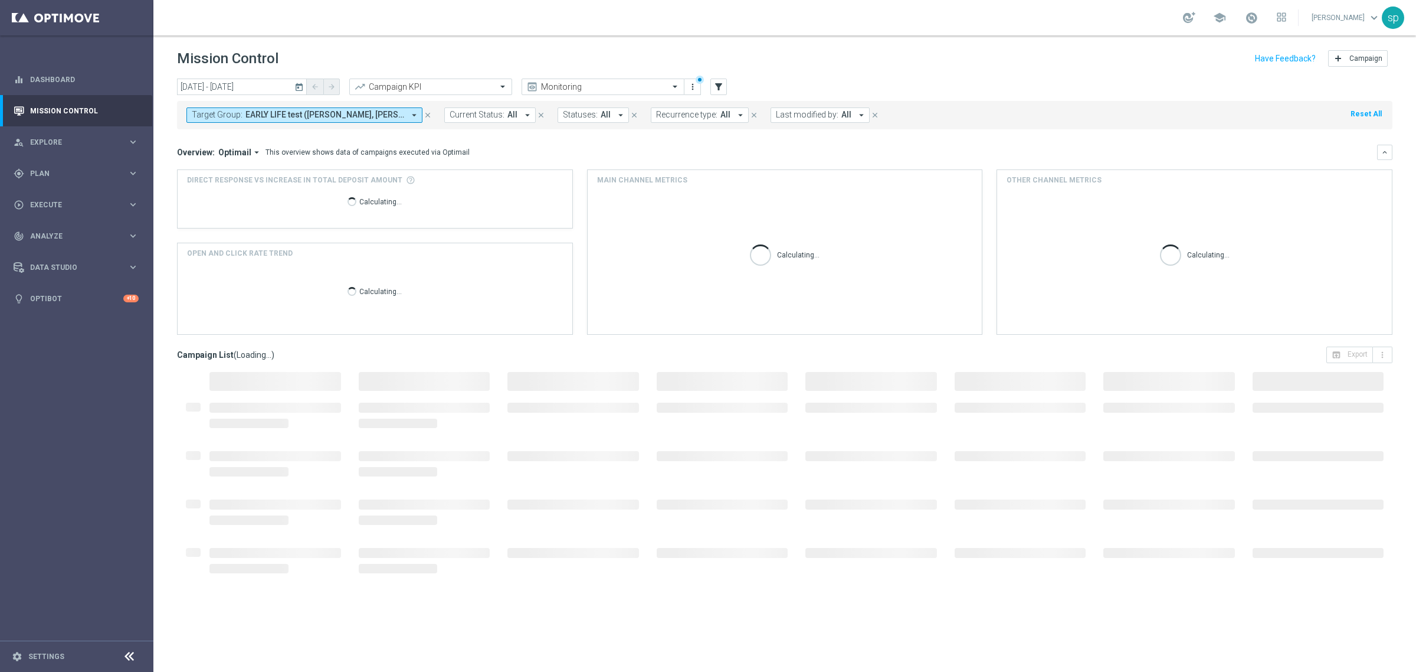
click at [296, 116] on span "EARLY LIFE test (Sara, Matteo, Maria Grazia)" at bounding box center [325, 115] width 159 height 10
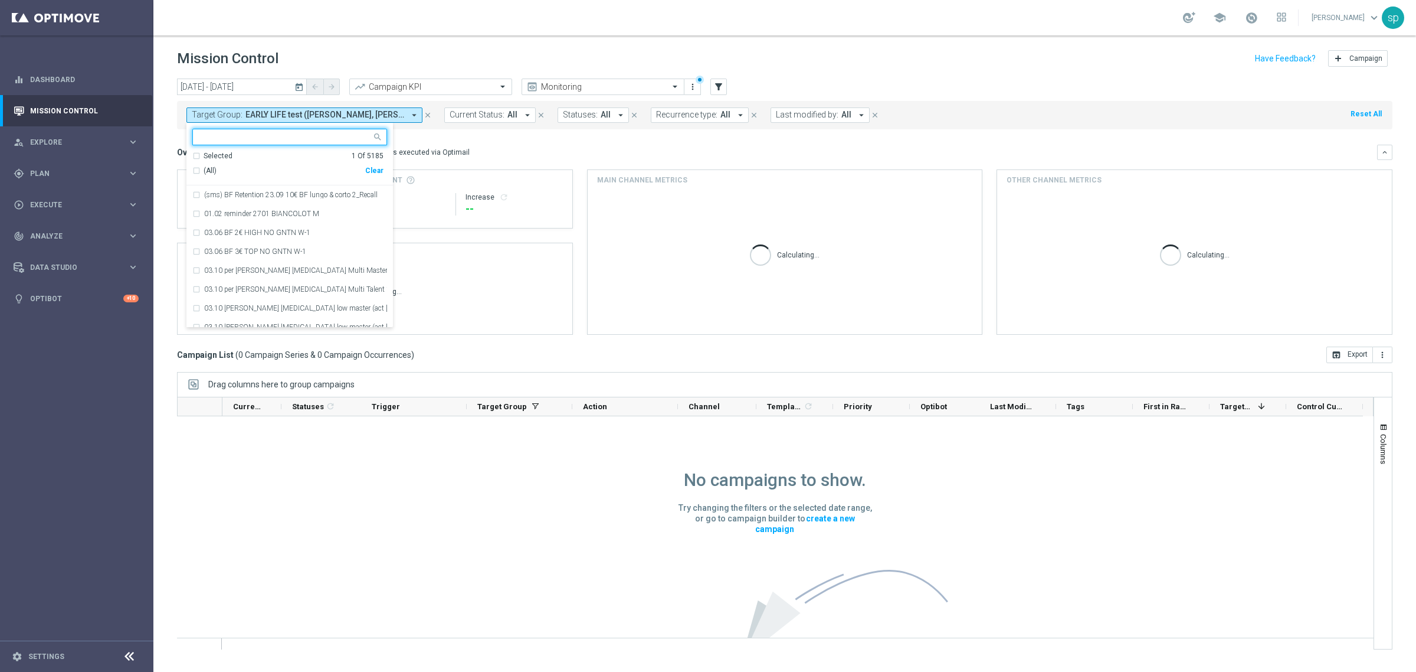
click at [0, 0] on div "Clear" at bounding box center [0, 0] width 0 height 0
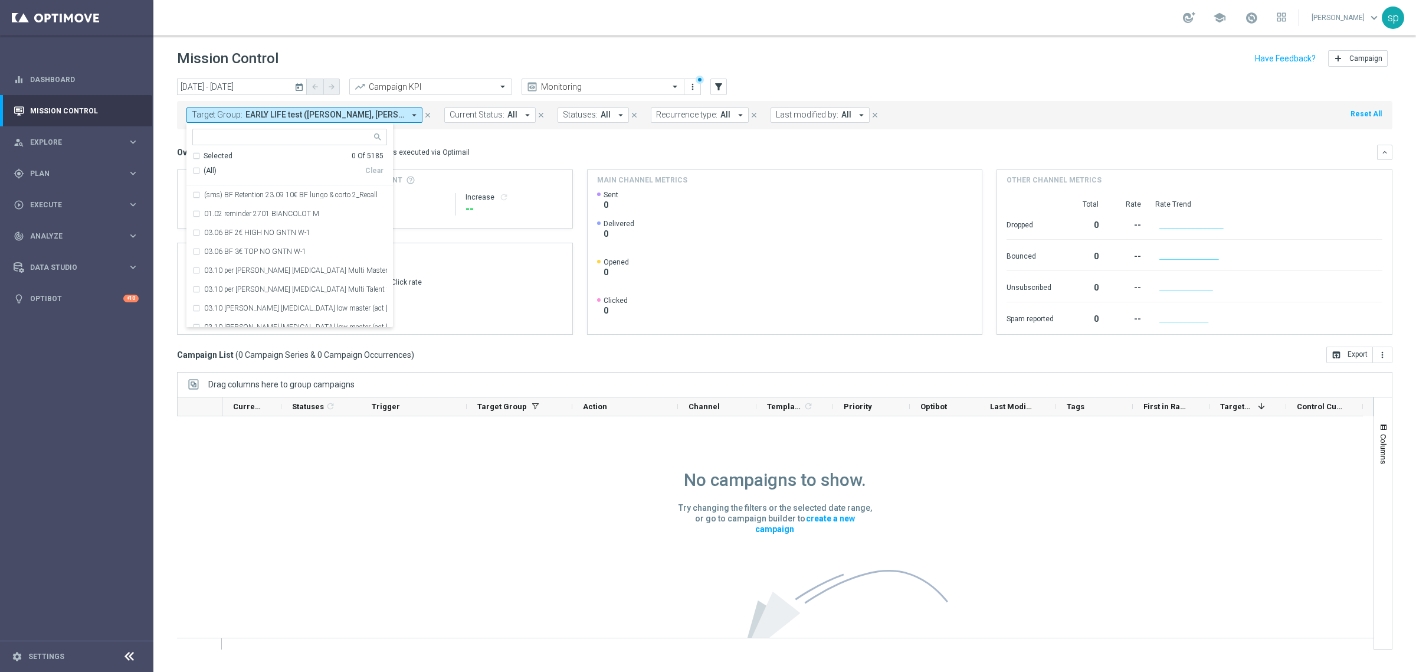
click at [447, 129] on div "Target Group: EARLY LIFE test (Sara, Matteo, Maria Grazia) arrow_drop_down Sele…" at bounding box center [785, 115] width 1216 height 28
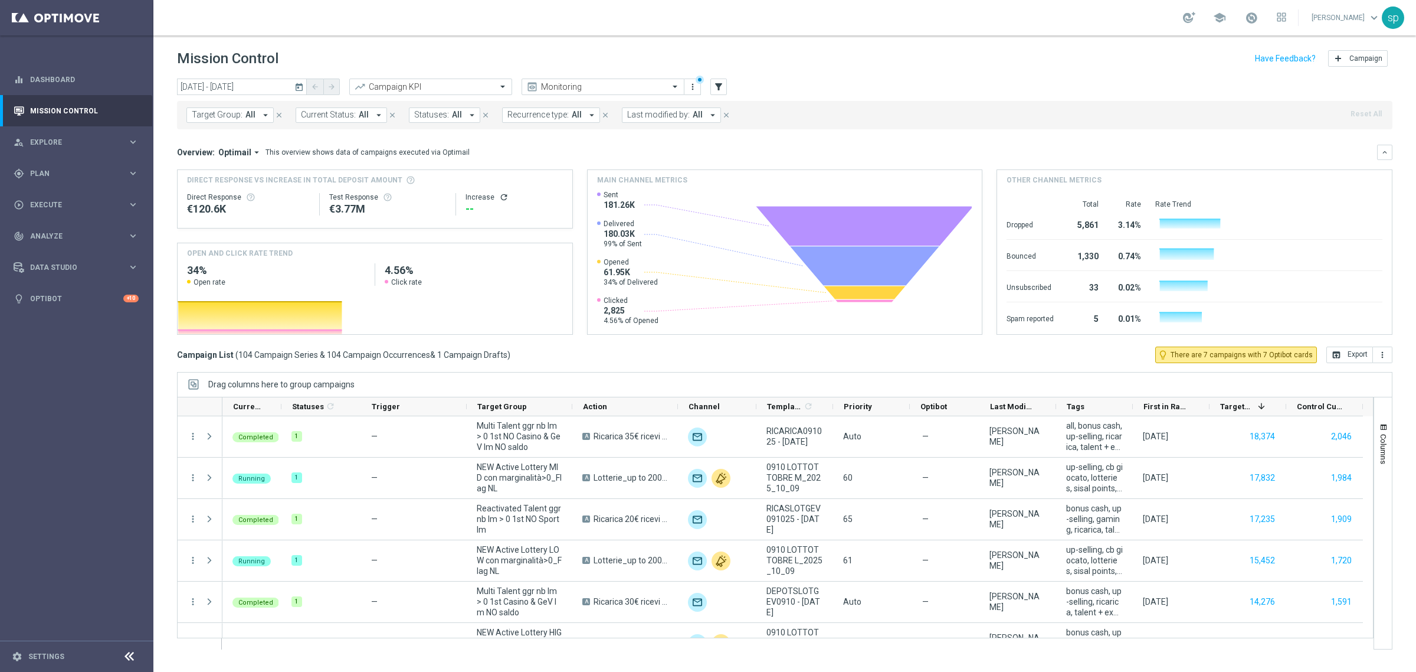
click at [214, 118] on span "Target Group:" at bounding box center [217, 115] width 51 height 10
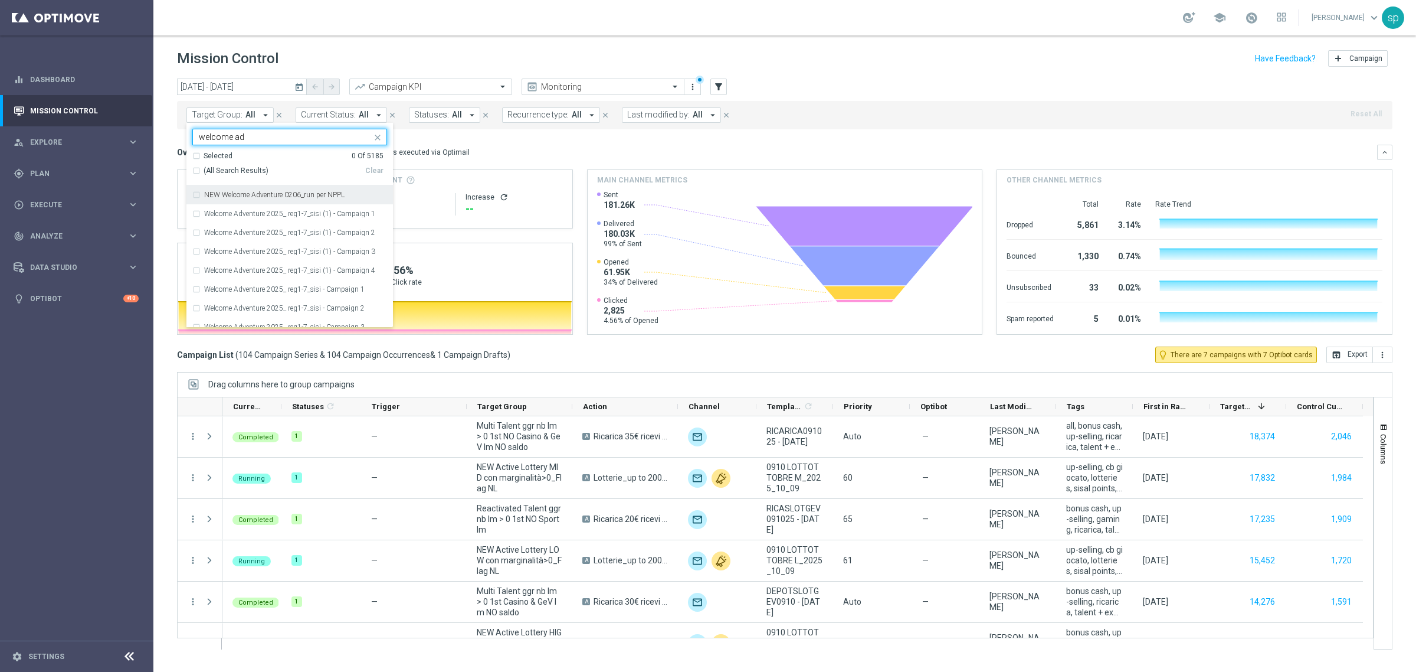
click at [195, 170] on div "(All Search Results)" at bounding box center [278, 171] width 173 height 10
type input "welcome ad"
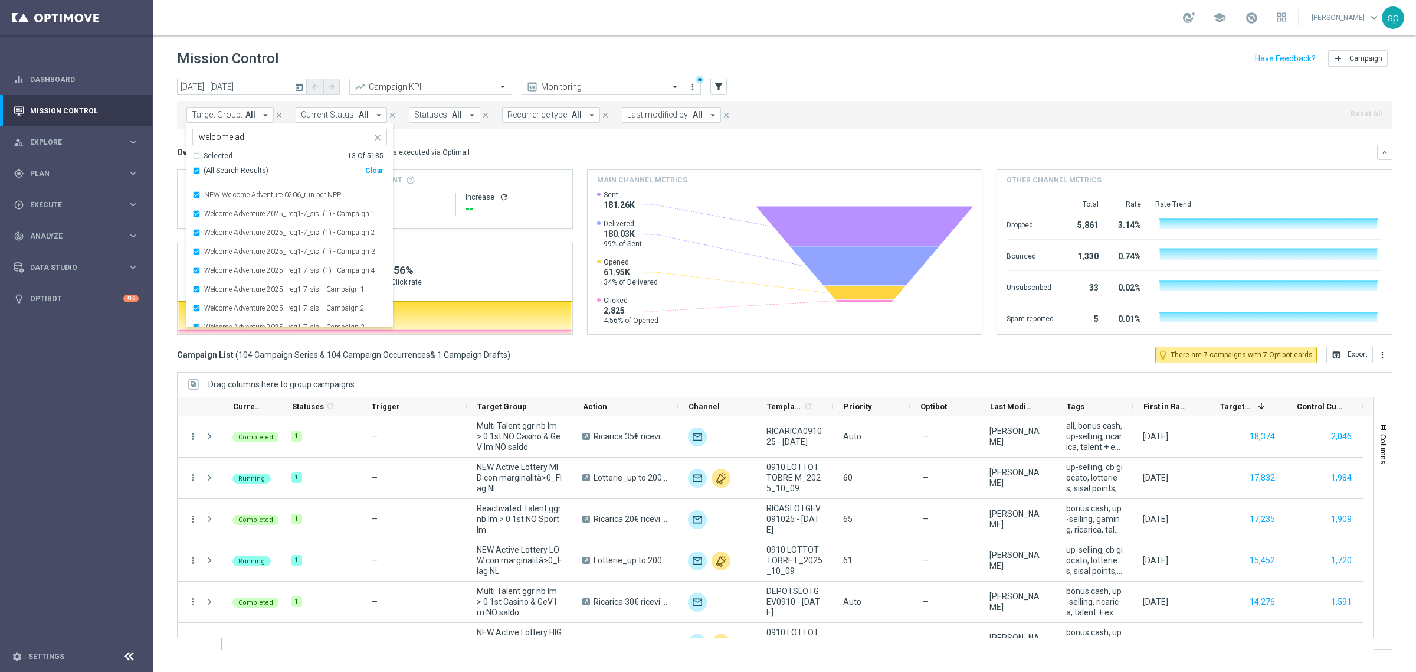
click at [519, 161] on div "Overview: Optimail arrow_drop_down This overview shows data of campaigns execut…" at bounding box center [785, 240] width 1216 height 190
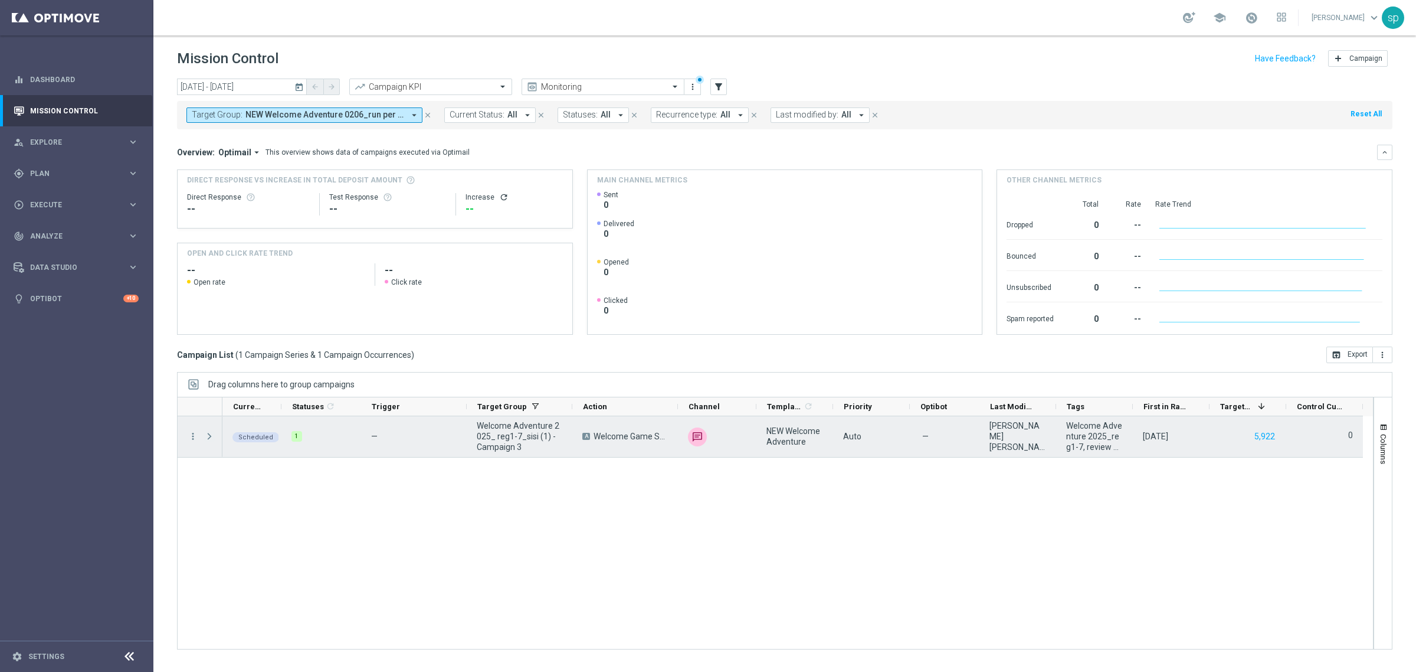
click at [208, 433] on span "Press SPACE to select this row." at bounding box center [209, 435] width 11 height 9
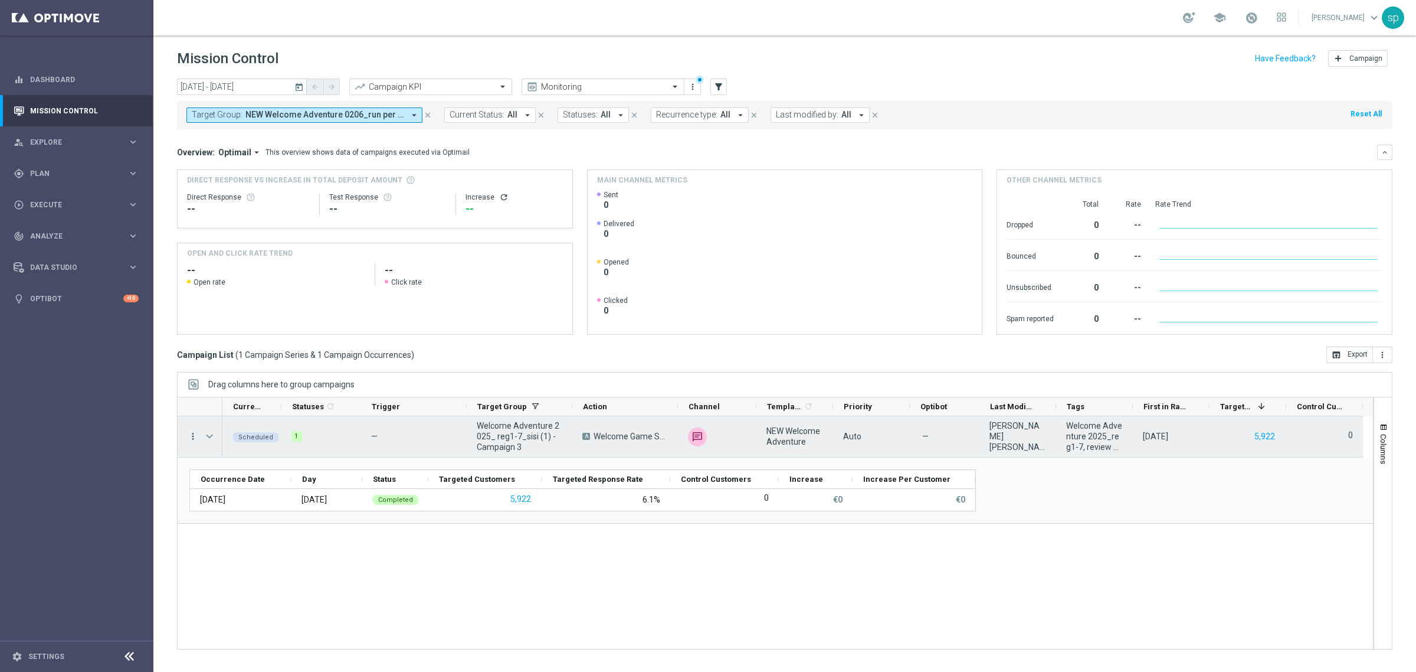
click at [191, 433] on icon "more_vert" at bounding box center [193, 436] width 11 height 11
click at [247, 446] on span "Campaign Details" at bounding box center [246, 444] width 60 height 8
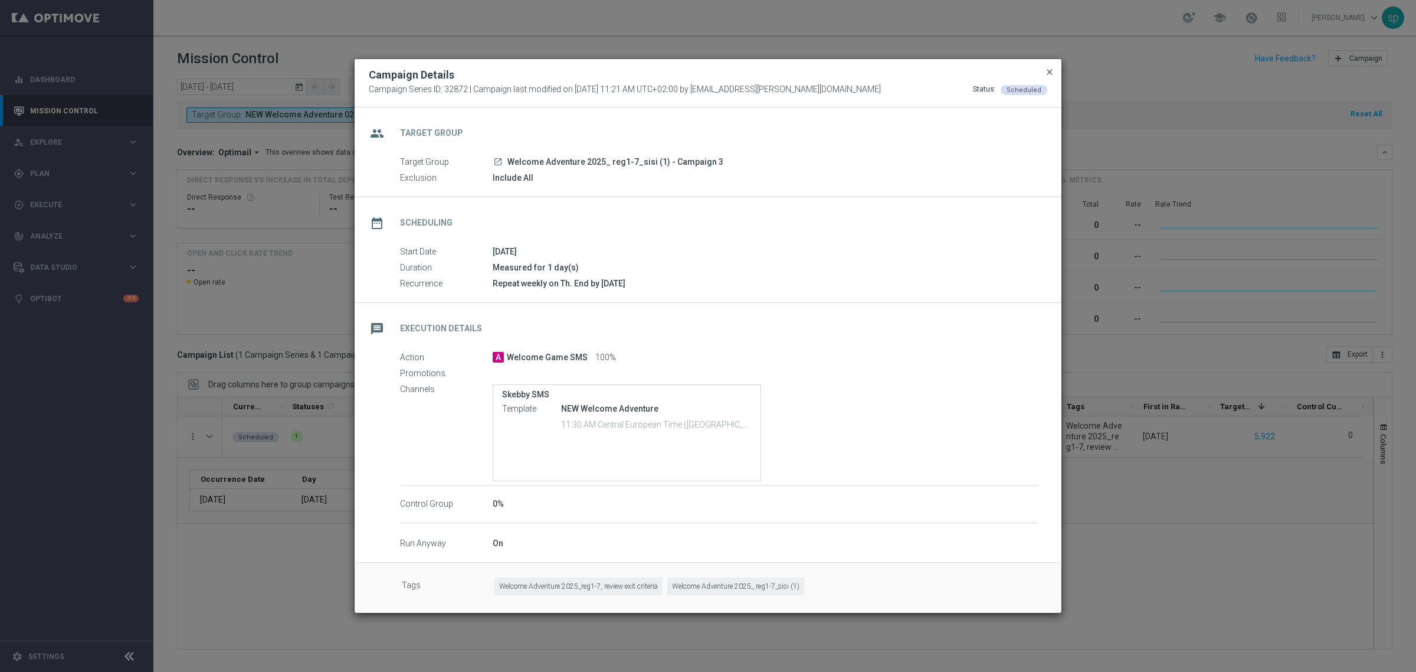
click at [1050, 70] on span "close" at bounding box center [1049, 71] width 9 height 9
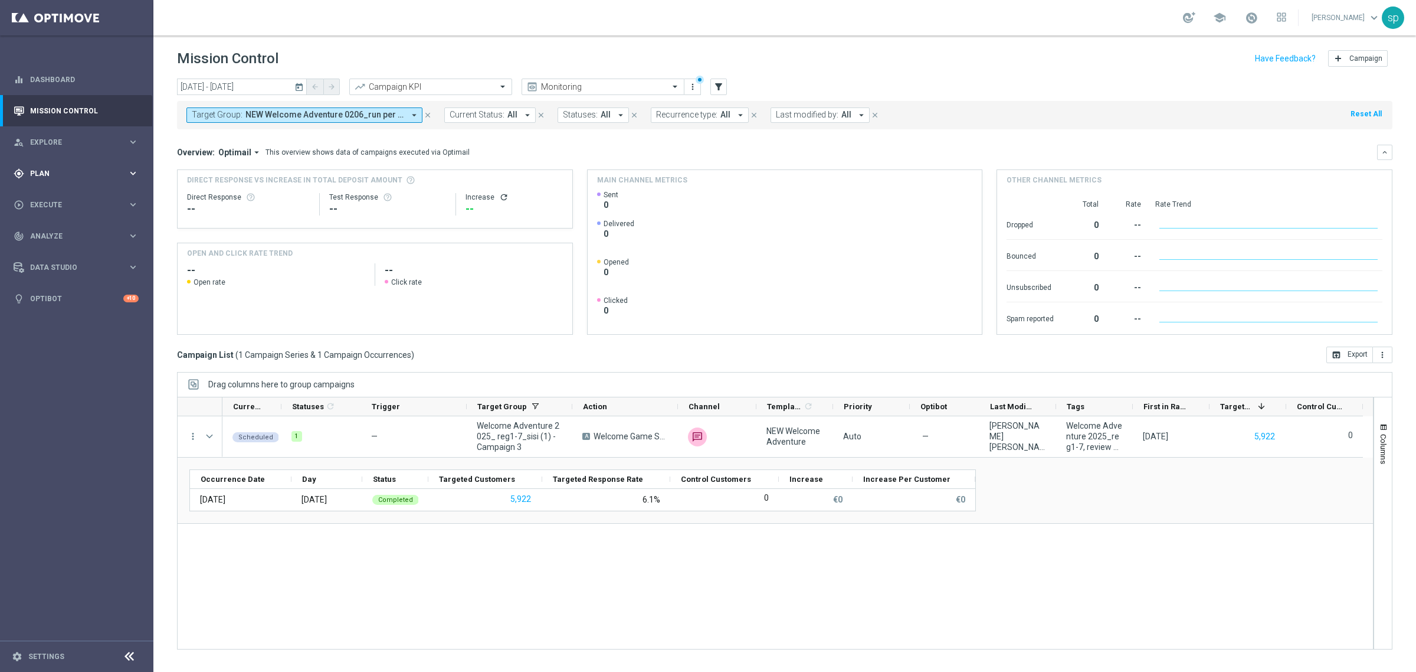
click at [37, 172] on span "Plan" at bounding box center [78, 173] width 97 height 7
click at [57, 251] on link "Streams" at bounding box center [77, 250] width 92 height 9
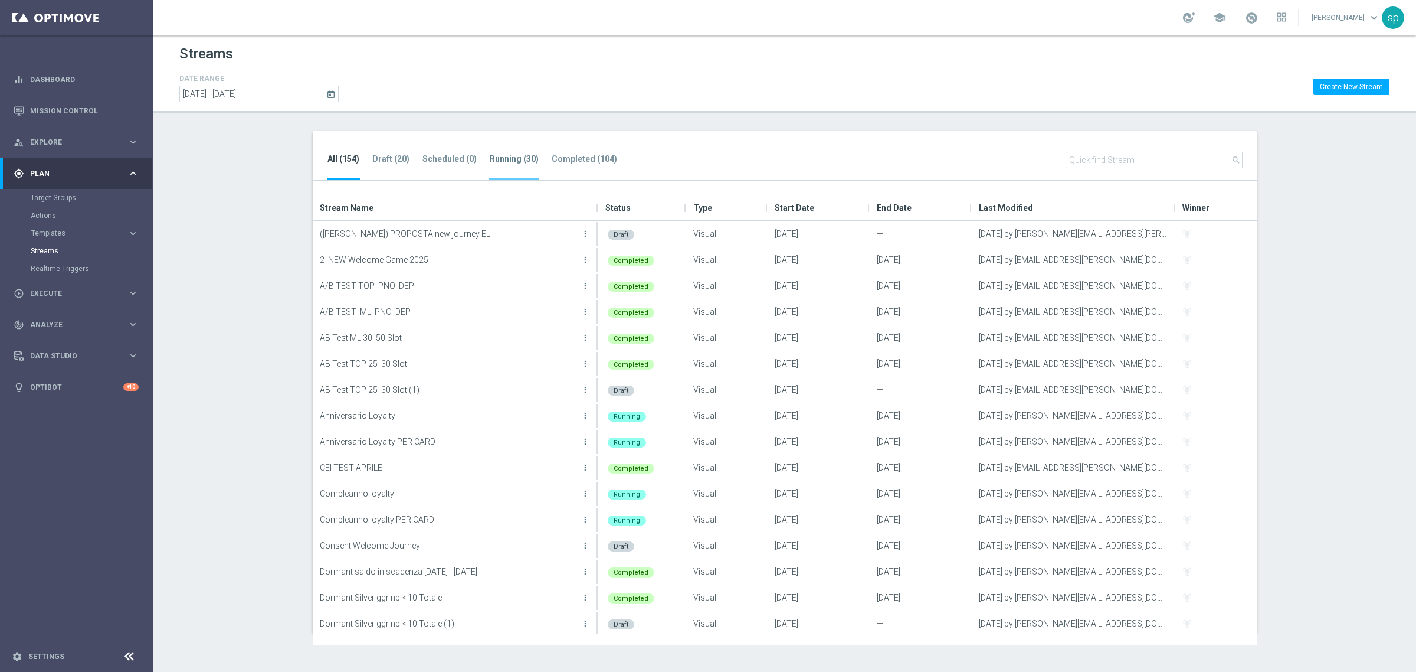
click at [510, 158] on tab-header "Running (30)" at bounding box center [514, 159] width 49 height 10
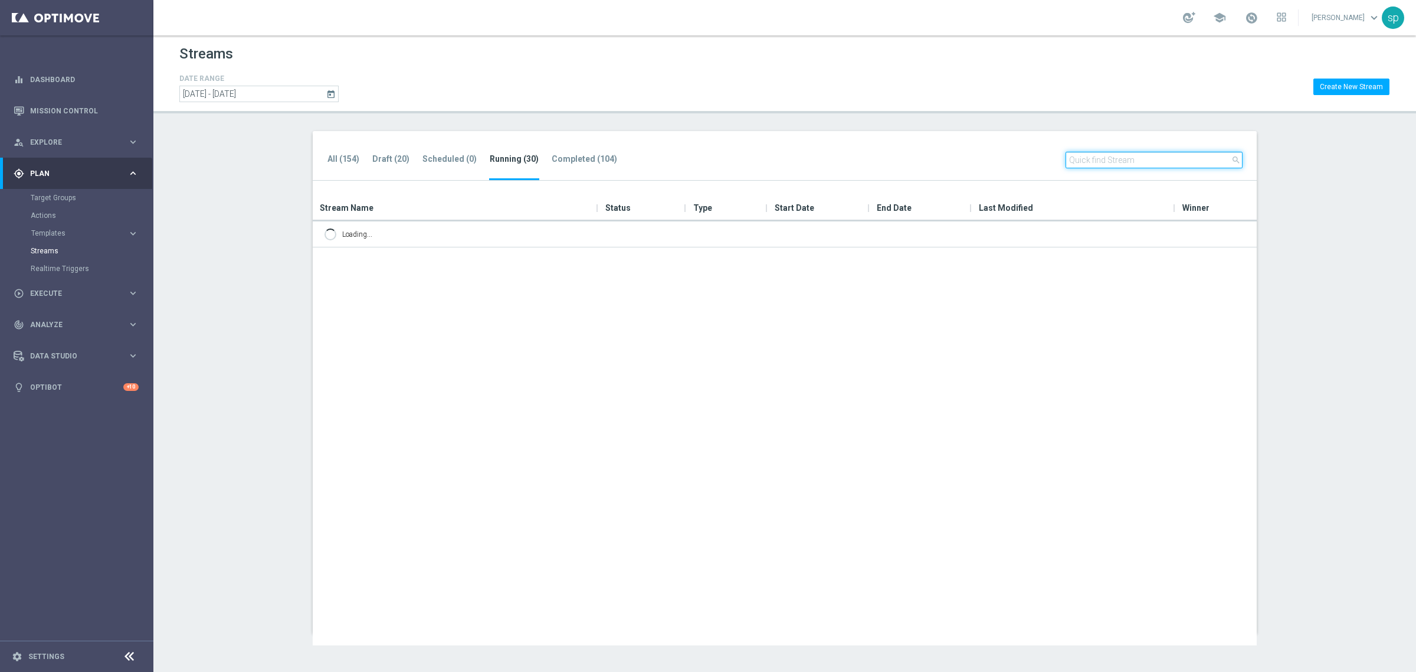
click at [1164, 154] on input "text" at bounding box center [1154, 160] width 177 height 17
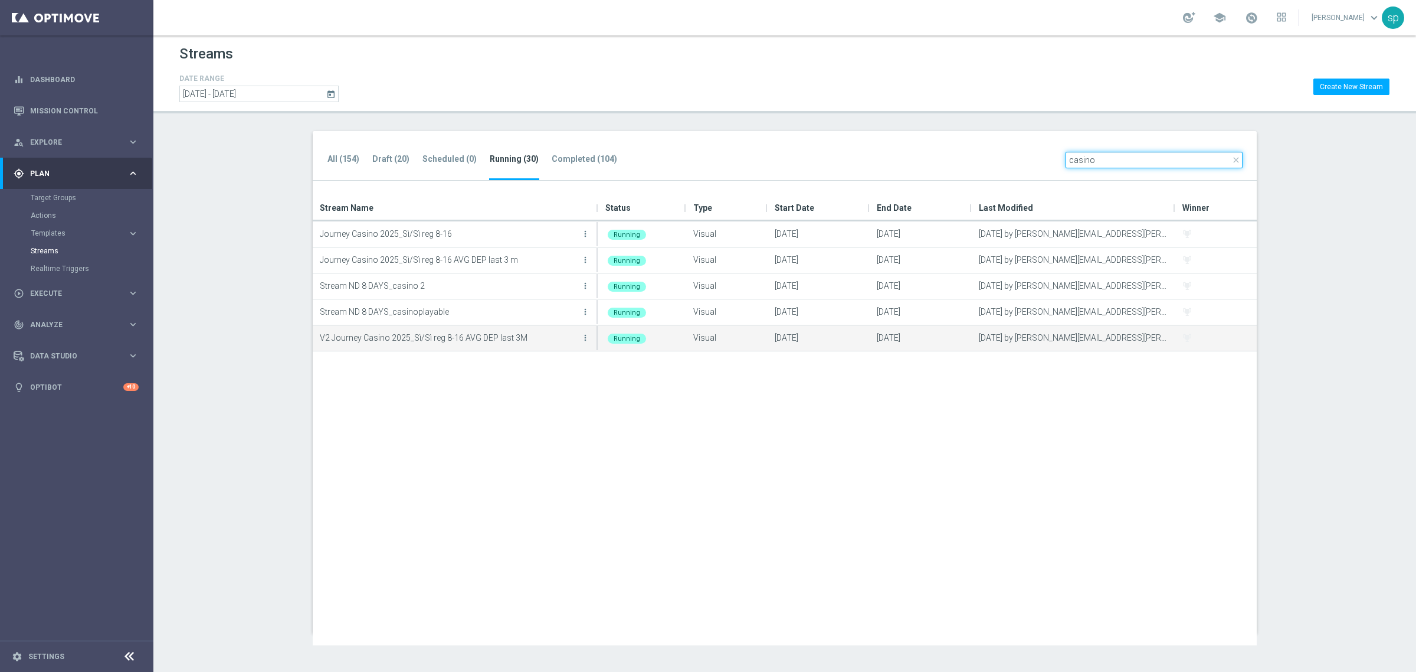
type input "casino"
drag, startPoint x: 671, startPoint y: 330, endPoint x: 587, endPoint y: 338, distance: 84.2
click at [587, 338] on div "V2 Journey Casino 2025_Sì/Sì reg 8-16 AVG DEP last 3M more_vert Running Visual …" at bounding box center [785, 338] width 944 height 26
click at [587, 338] on icon "more_vert" at bounding box center [585, 337] width 9 height 9
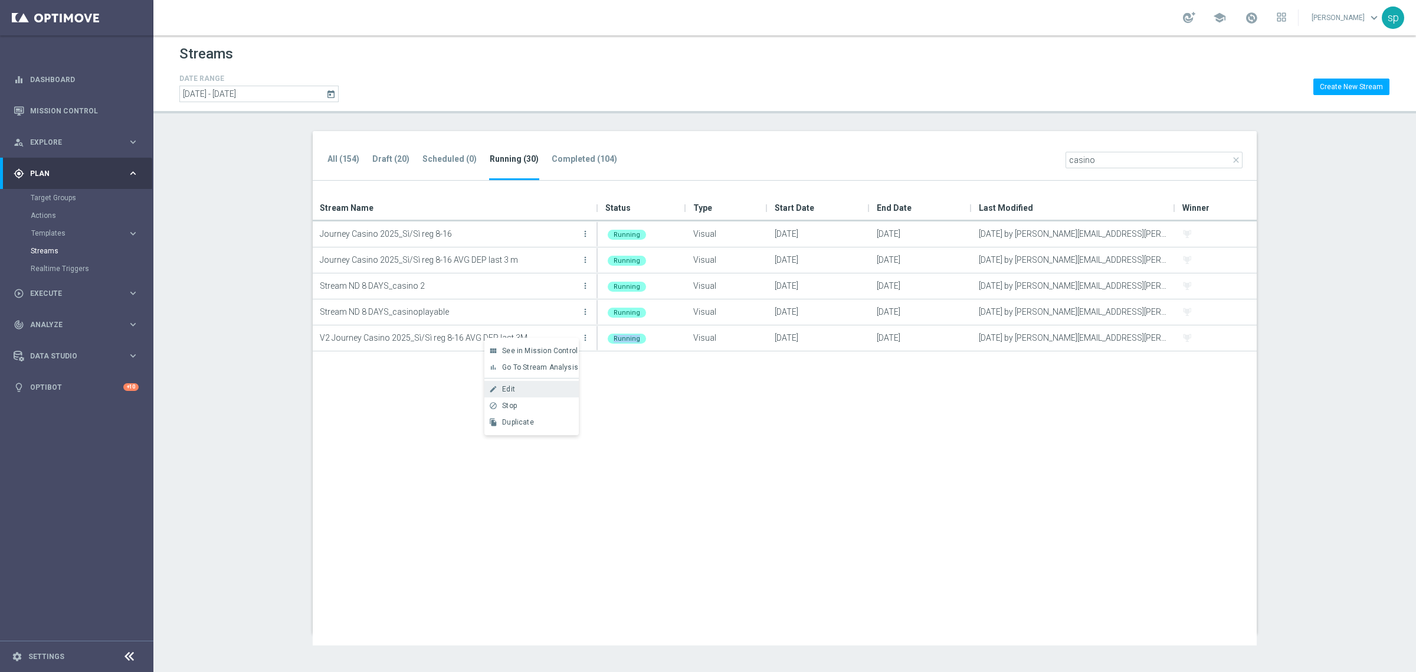
click at [522, 387] on div "Edit" at bounding box center [537, 389] width 71 height 8
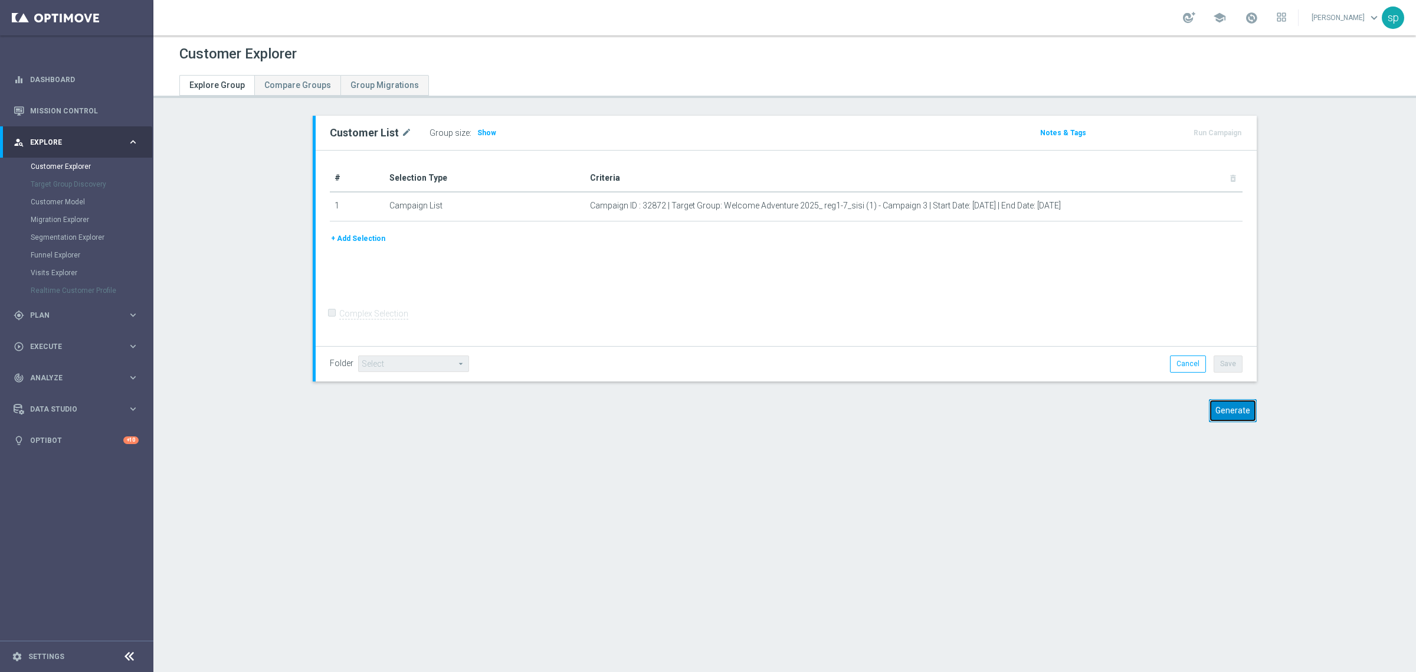
click at [1231, 413] on button "Generate" at bounding box center [1233, 410] width 48 height 23
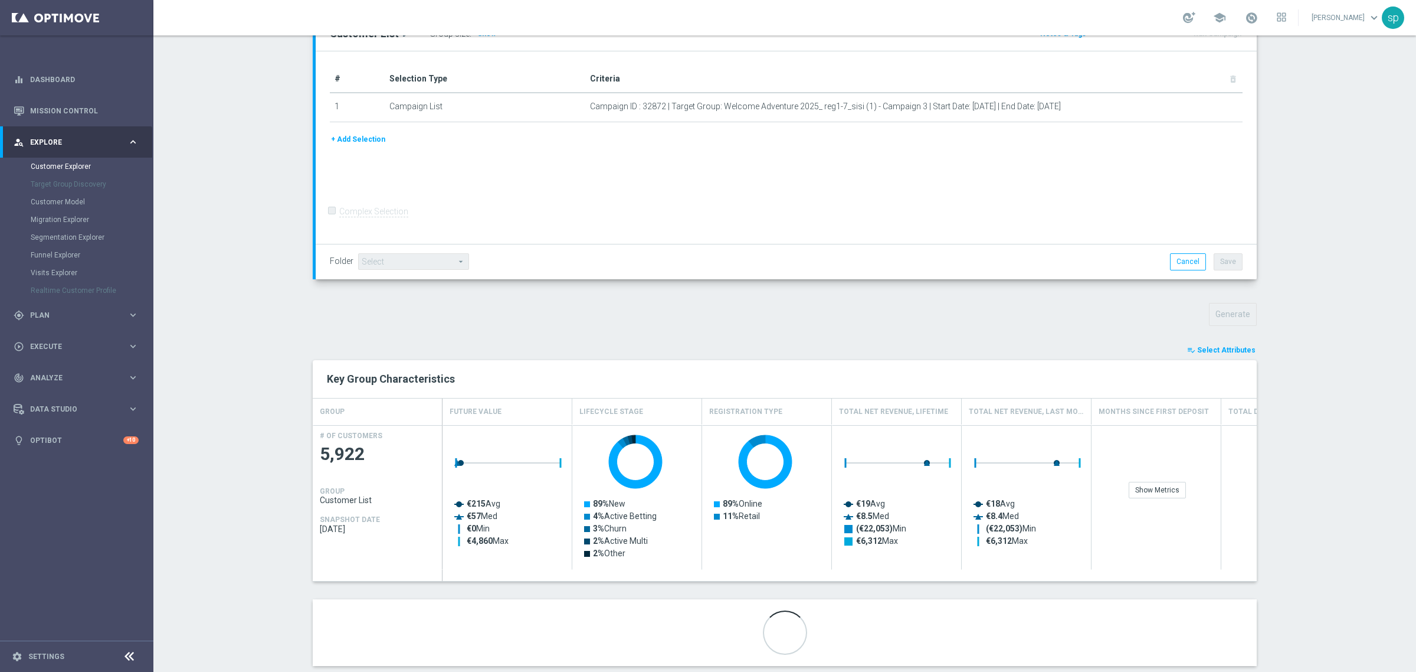
scroll to position [184, 0]
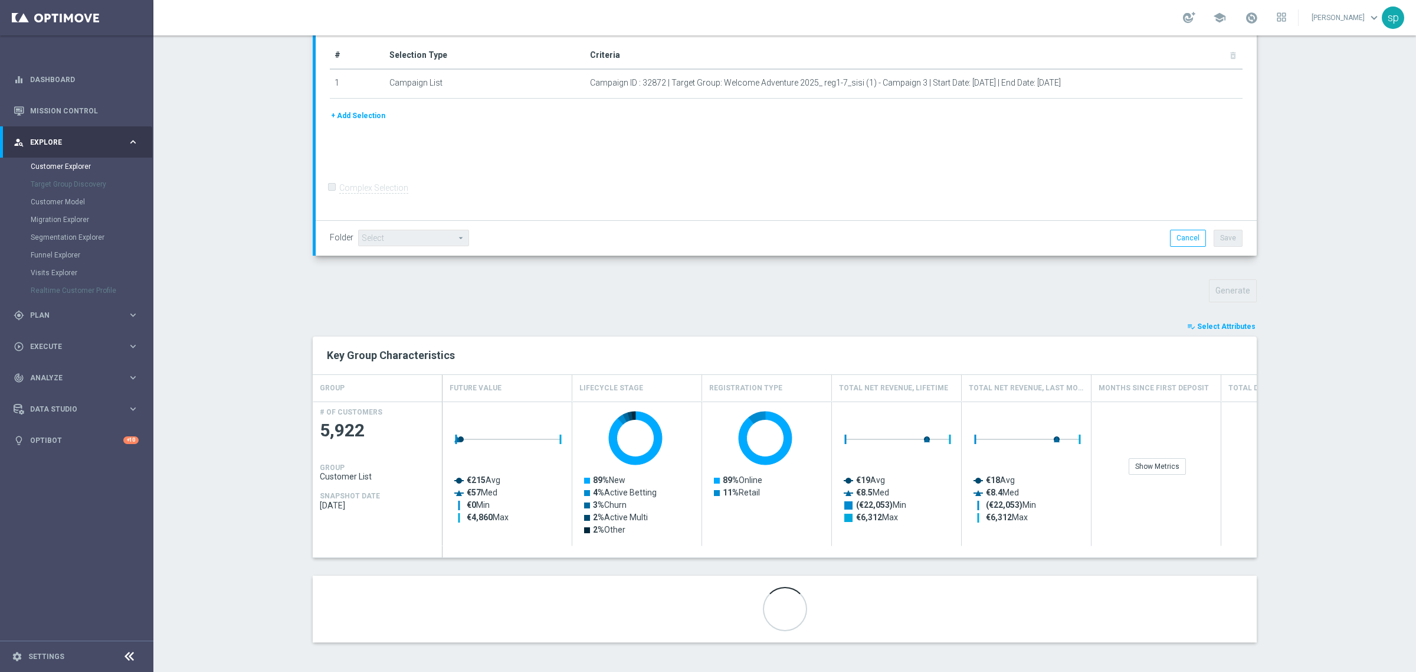
click at [1230, 332] on button "playlist_add_check Select Attributes" at bounding box center [1221, 326] width 71 height 13
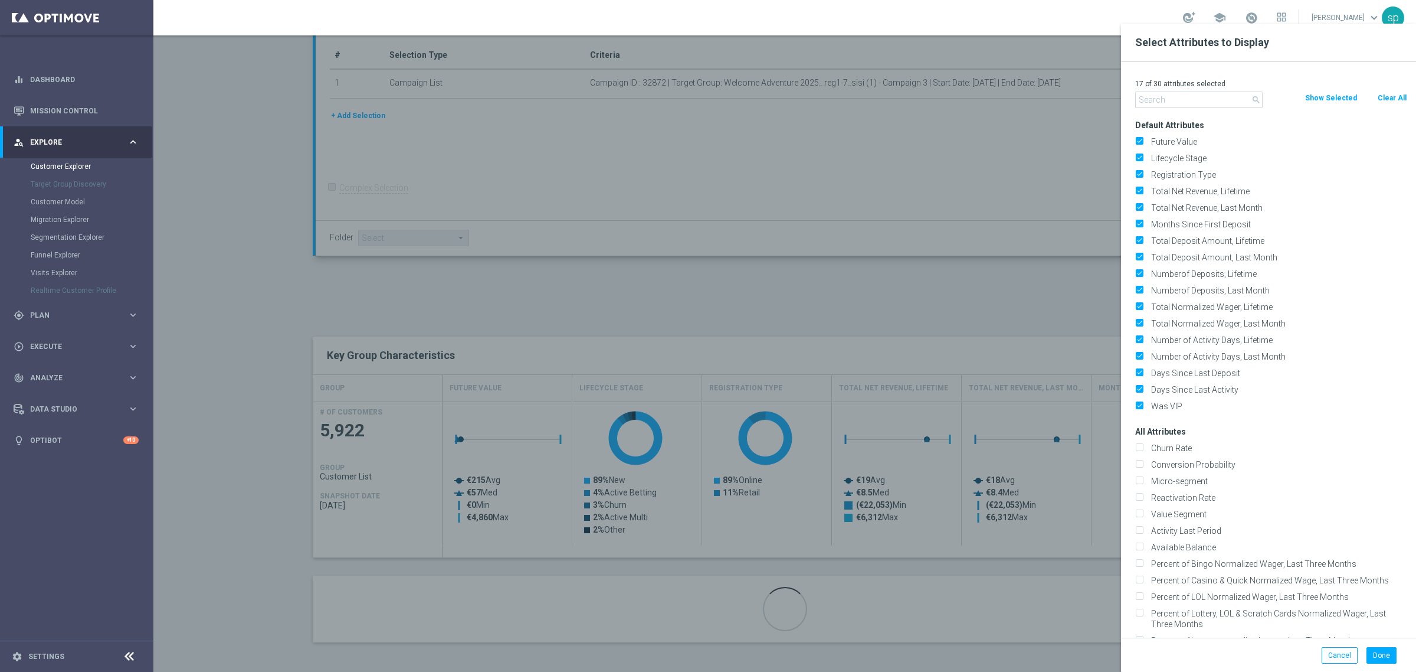
click at [1393, 99] on button "Clear All" at bounding box center [1392, 97] width 31 height 13
checkbox input "false"
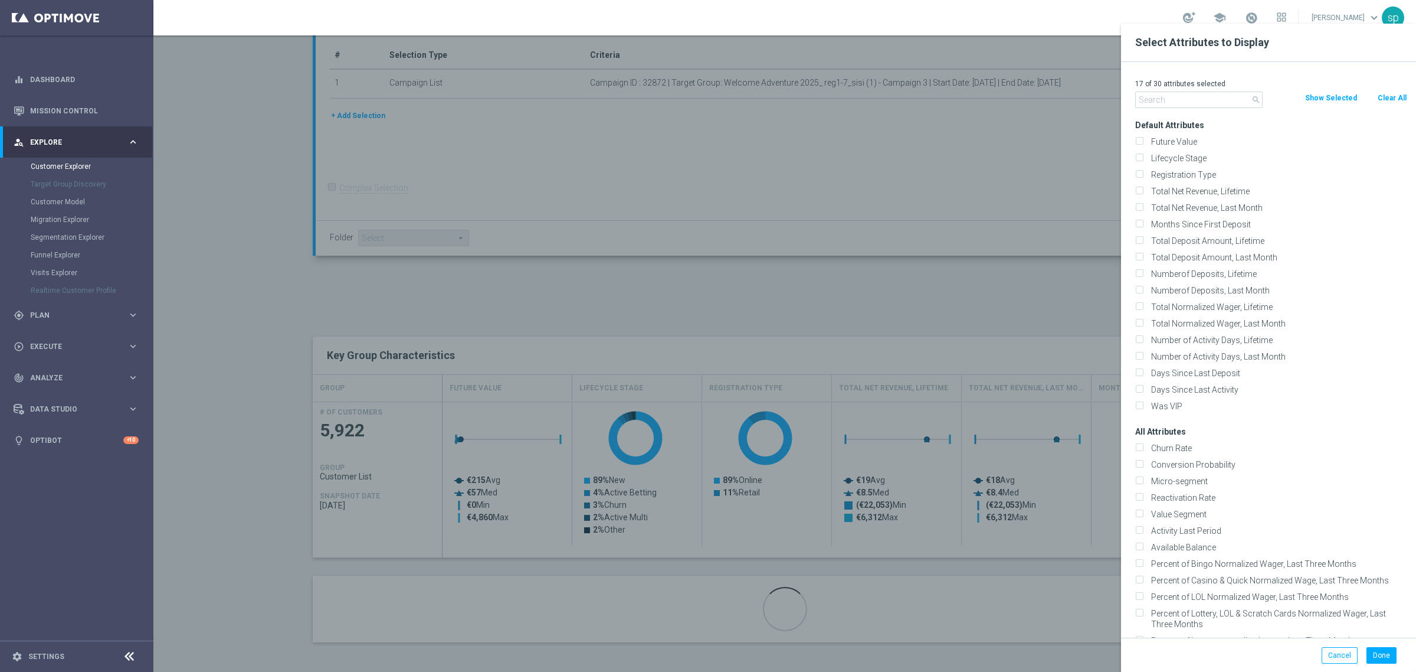
checkbox input "false"
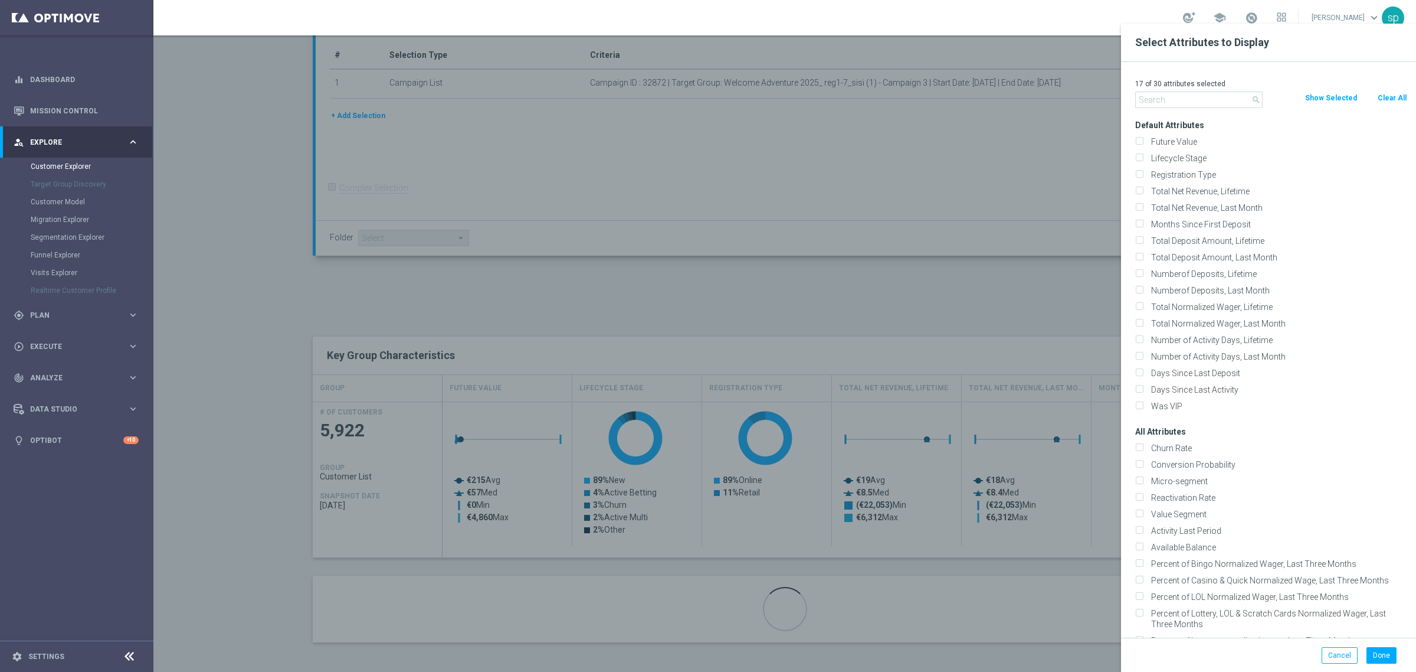
checkbox input "false"
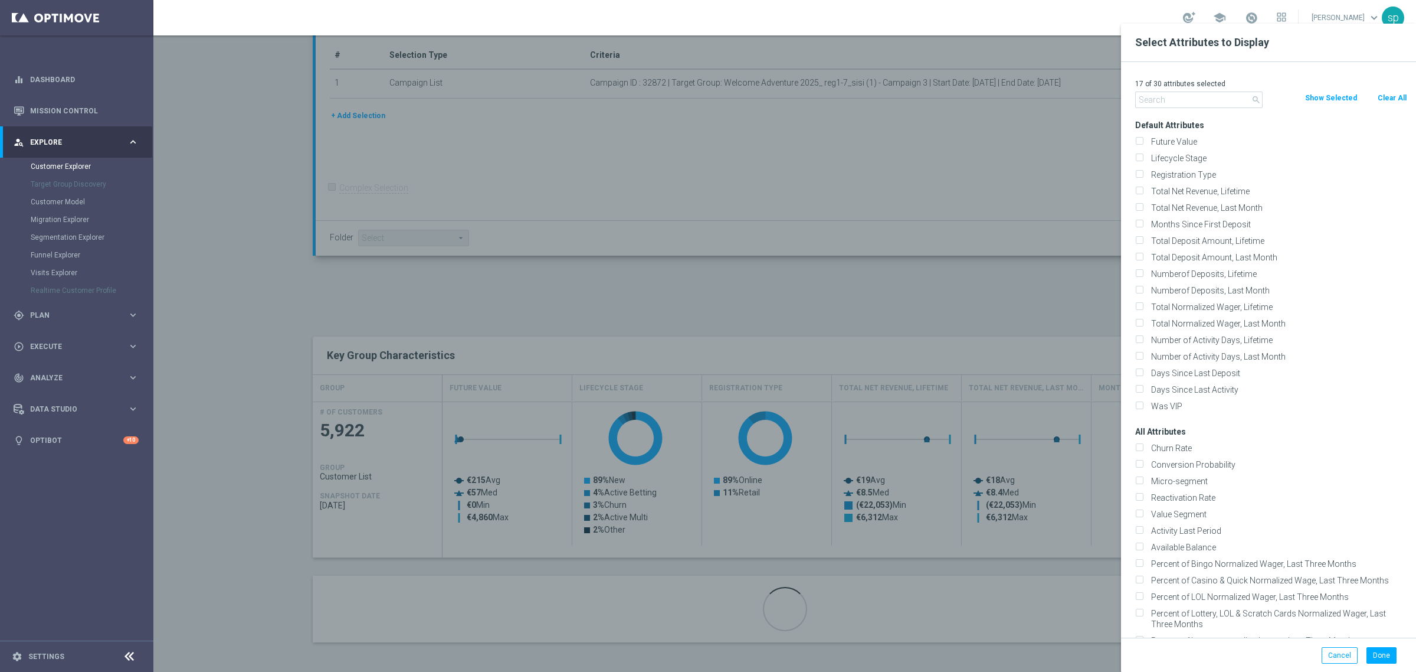
checkbox input "false"
click at [1166, 96] on input "text" at bounding box center [1198, 99] width 127 height 17
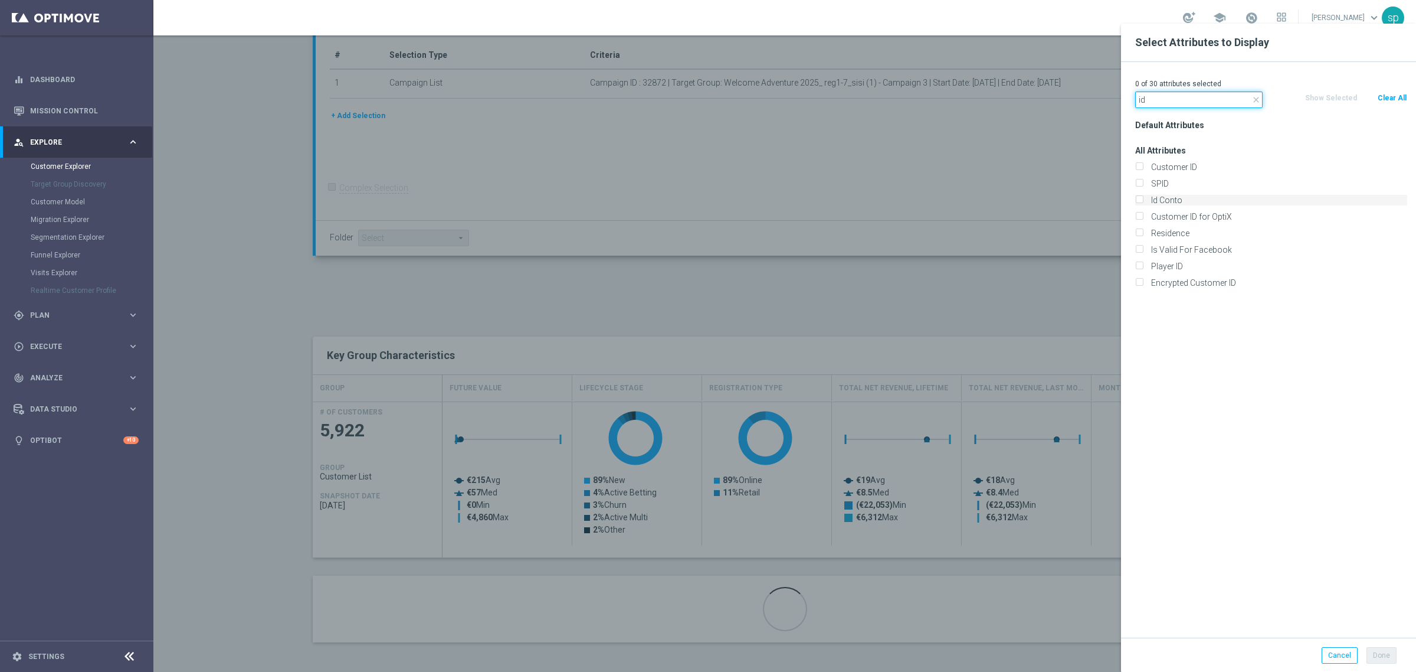
type input "id"
click at [1178, 201] on label "Id Conto" at bounding box center [1277, 200] width 260 height 11
click at [1143, 201] on input "Id Conto" at bounding box center [1139, 202] width 8 height 8
checkbox input "true"
click at [1375, 654] on button "Done" at bounding box center [1382, 655] width 30 height 17
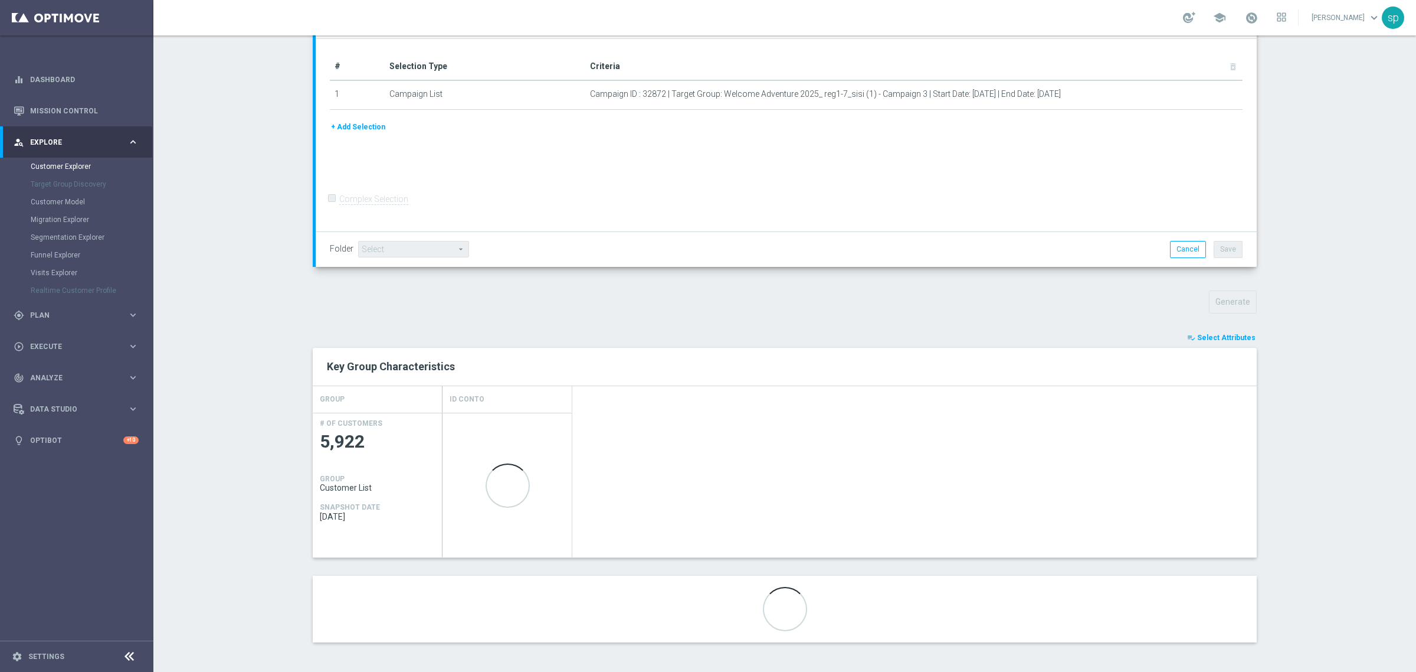
scroll to position [173, 0]
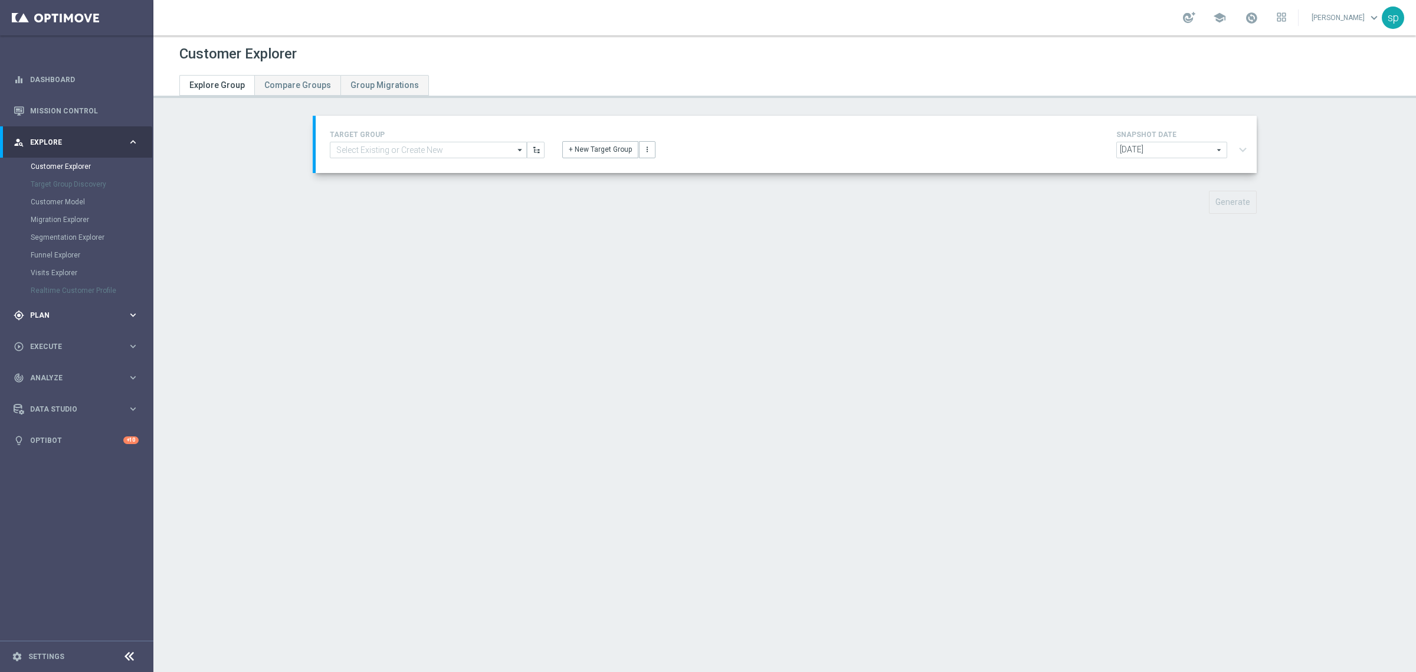
click at [37, 312] on span "Plan" at bounding box center [78, 315] width 97 height 7
click at [58, 201] on link "Target Groups" at bounding box center [77, 197] width 92 height 9
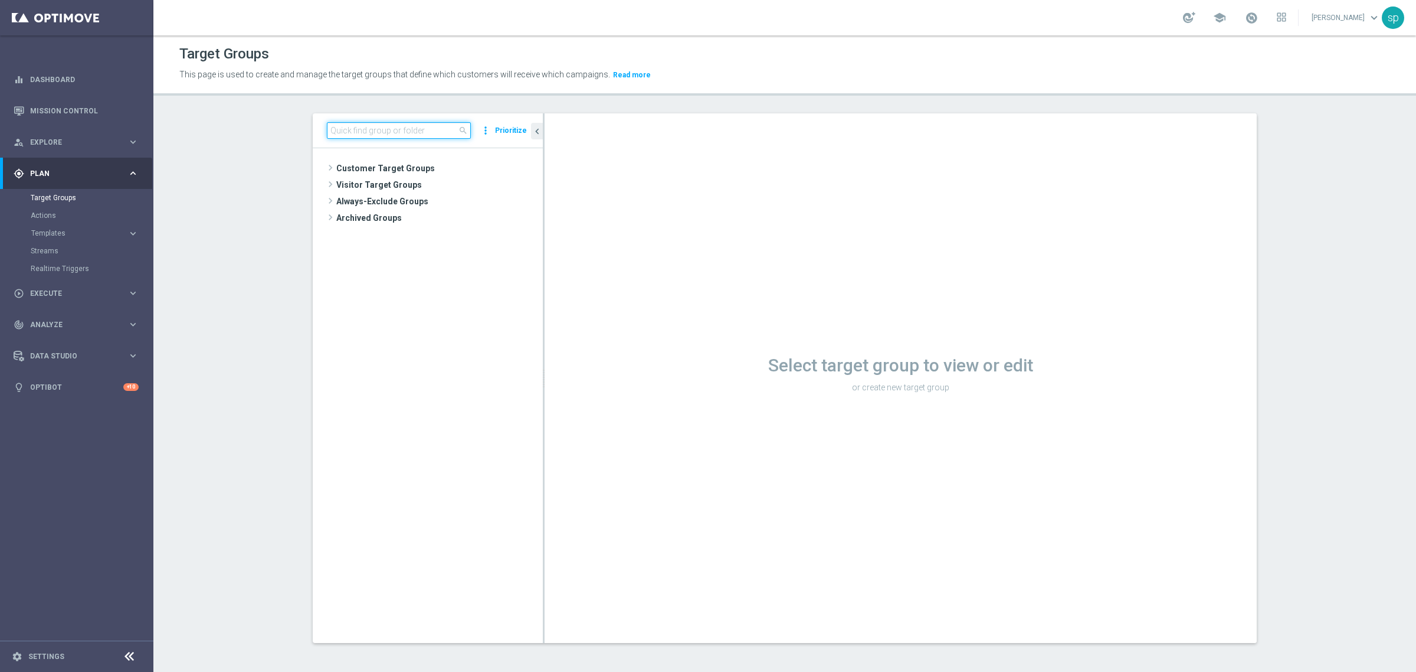
click at [388, 139] on input at bounding box center [399, 130] width 144 height 17
click at [388, 136] on input at bounding box center [399, 130] width 144 height 17
type input "c"
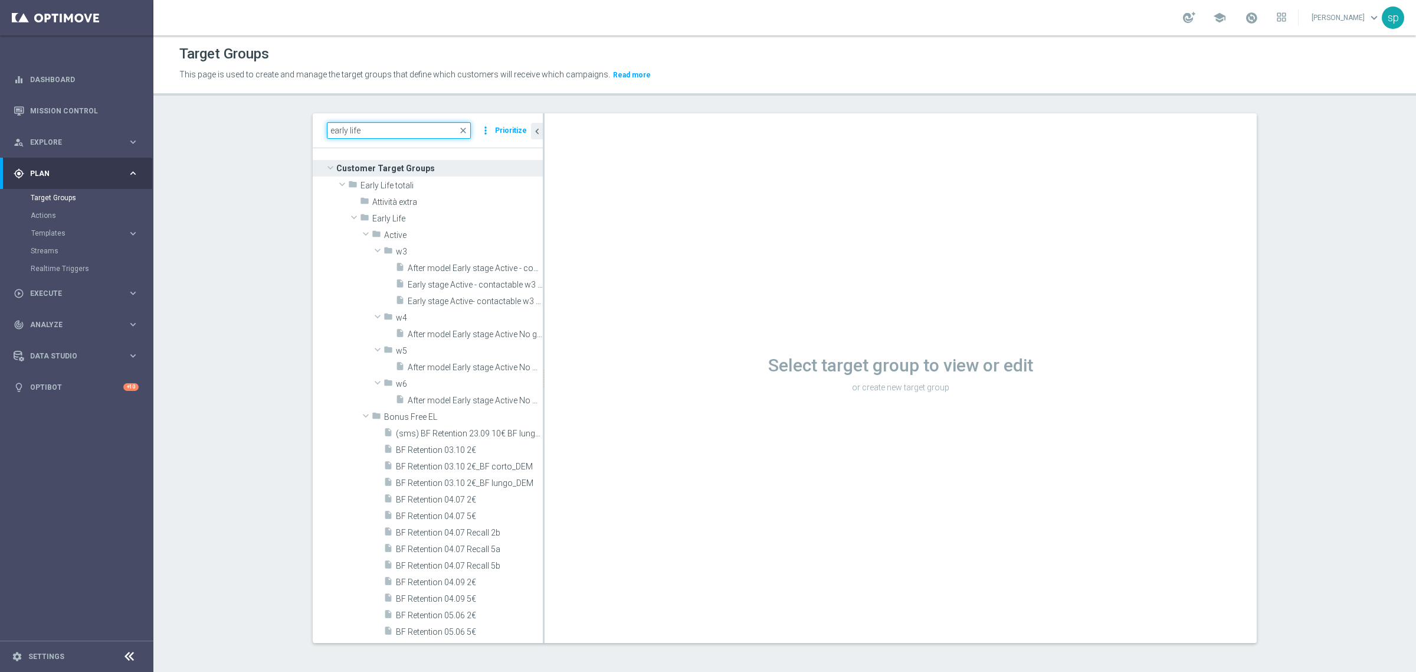
drag, startPoint x: 372, startPoint y: 133, endPoint x: 228, endPoint y: 130, distance: 144.6
click at [228, 130] on section "early life close more_vert Prioritize Customer Target Groups library_add create…" at bounding box center [784, 387] width 1263 height 548
paste input "EARLY LIFE test ([PERSON_NAME], [PERSON_NAME])"
type input "EARLY LIFE test ([PERSON_NAME], [PERSON_NAME])"
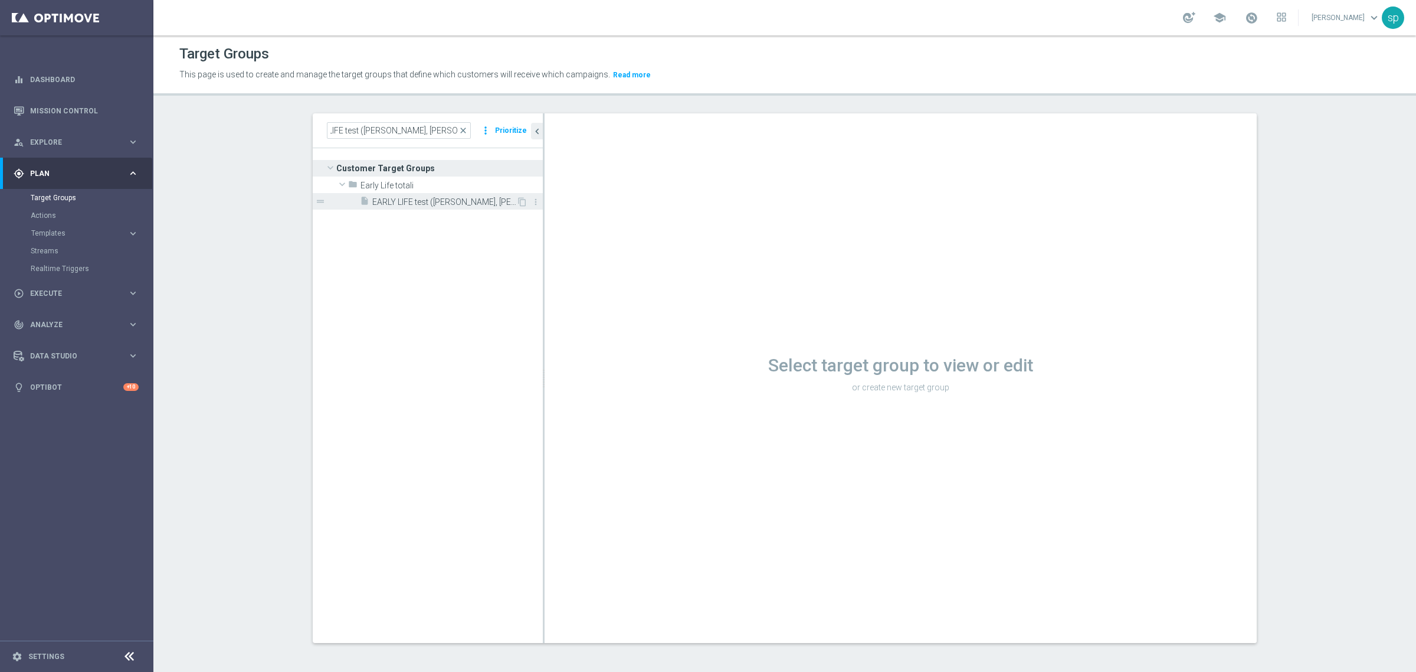
scroll to position [0, 0]
click at [459, 199] on span "EARLY LIFE test ([PERSON_NAME], [PERSON_NAME])" at bounding box center [444, 202] width 144 height 10
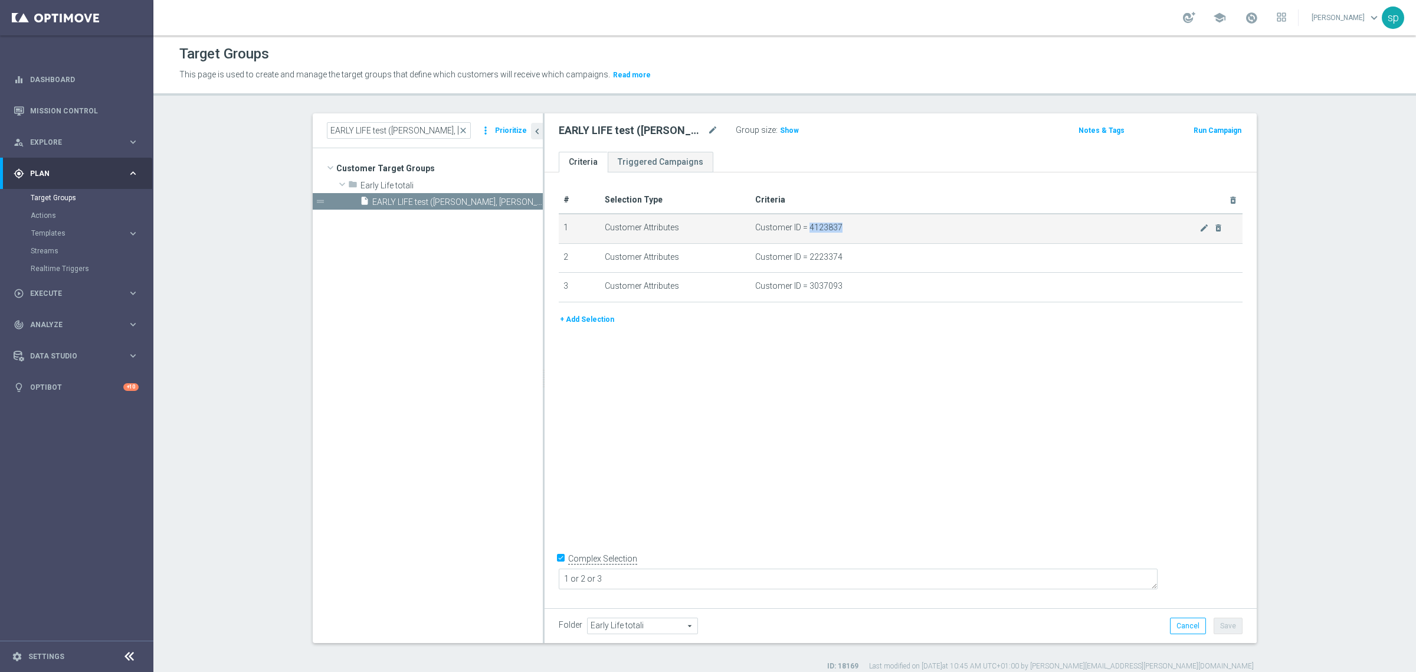
drag, startPoint x: 848, startPoint y: 227, endPoint x: 803, endPoint y: 225, distance: 44.9
click at [803, 225] on span "Customer ID = 4123837" at bounding box center [977, 227] width 444 height 10
copy span "4123837"
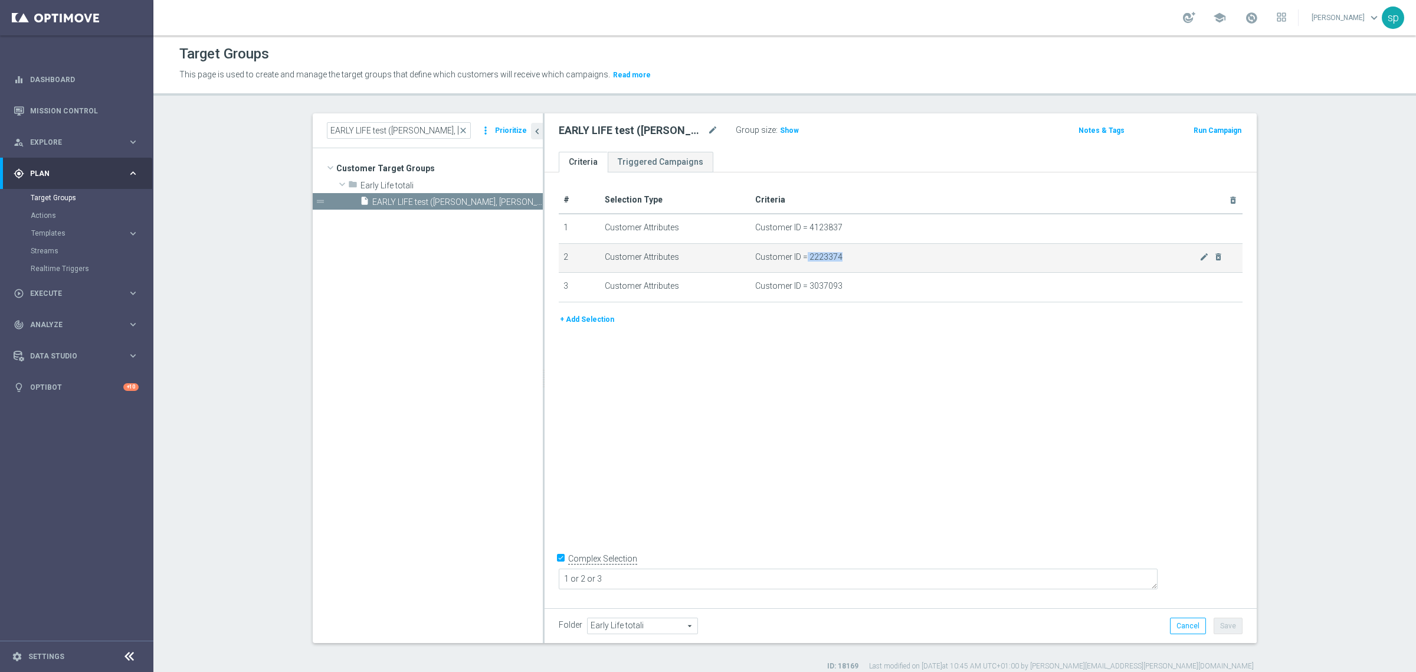
drag, startPoint x: 842, startPoint y: 256, endPoint x: 800, endPoint y: 256, distance: 41.3
click at [800, 256] on span "Customer ID = 2223374" at bounding box center [977, 257] width 444 height 10
copy span "2223374"
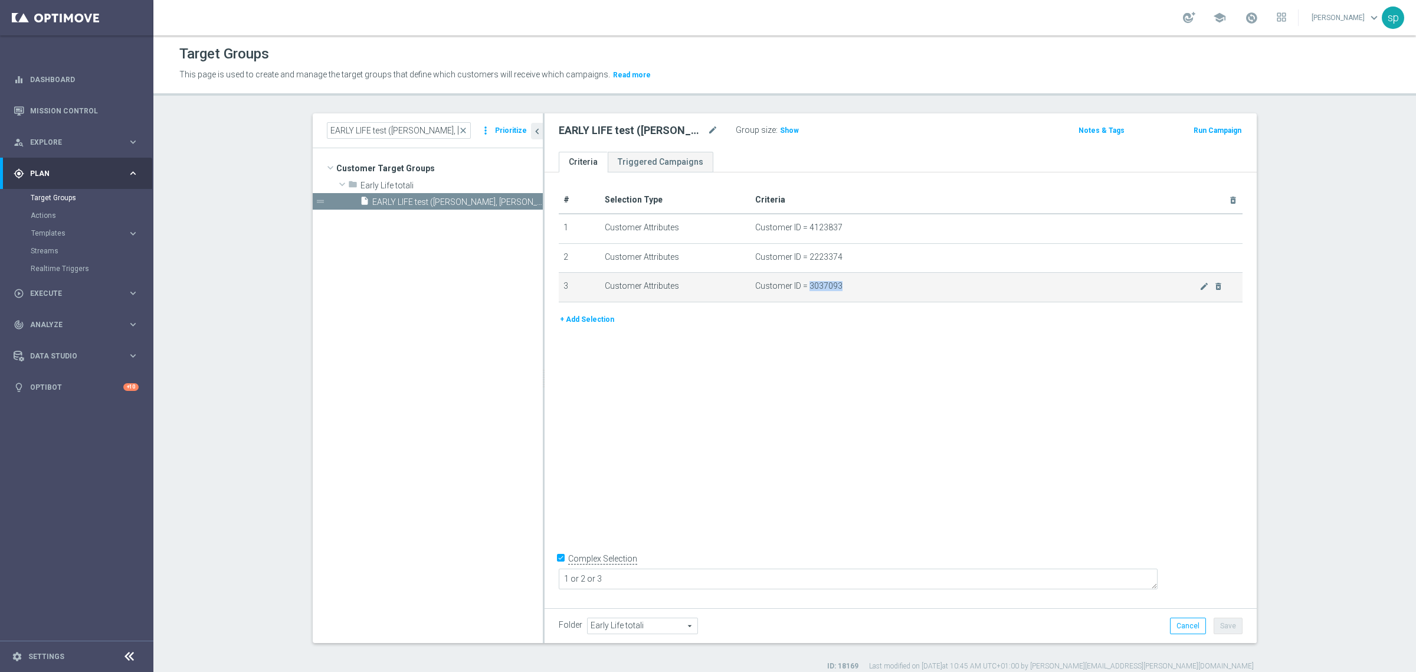
drag, startPoint x: 850, startPoint y: 287, endPoint x: 803, endPoint y: 287, distance: 47.8
click at [803, 287] on span "Customer ID = 3037093" at bounding box center [977, 286] width 444 height 10
copy span "3037093"
click at [708, 127] on icon "mode_edit" at bounding box center [713, 130] width 11 height 14
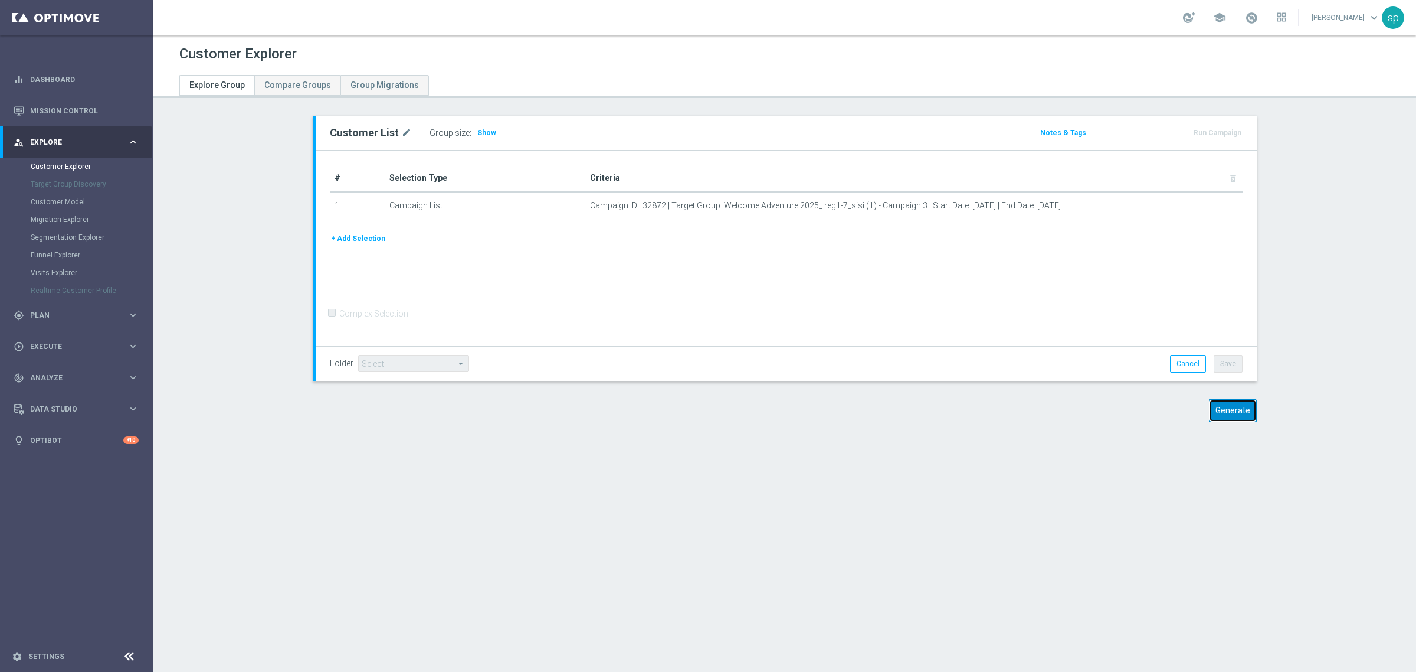
click at [1214, 417] on button "Generate" at bounding box center [1233, 410] width 48 height 23
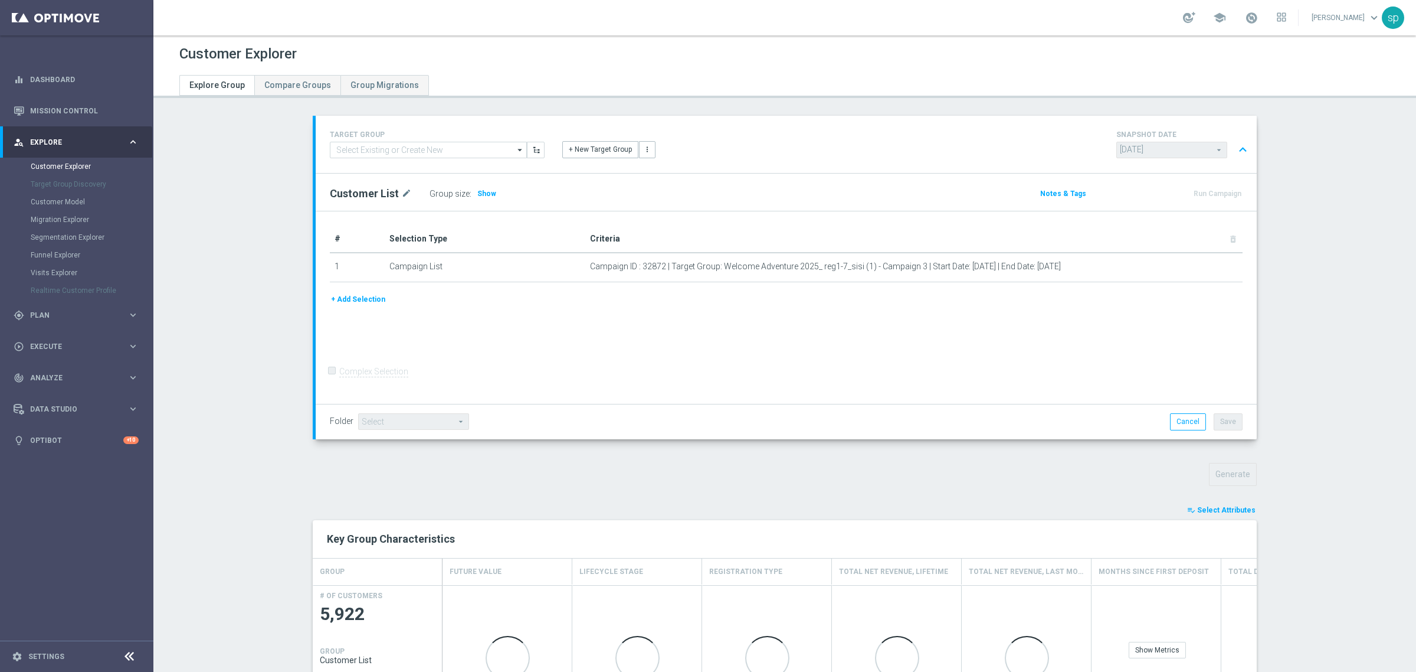
click at [1231, 511] on span "Select Attributes" at bounding box center [1226, 510] width 58 height 8
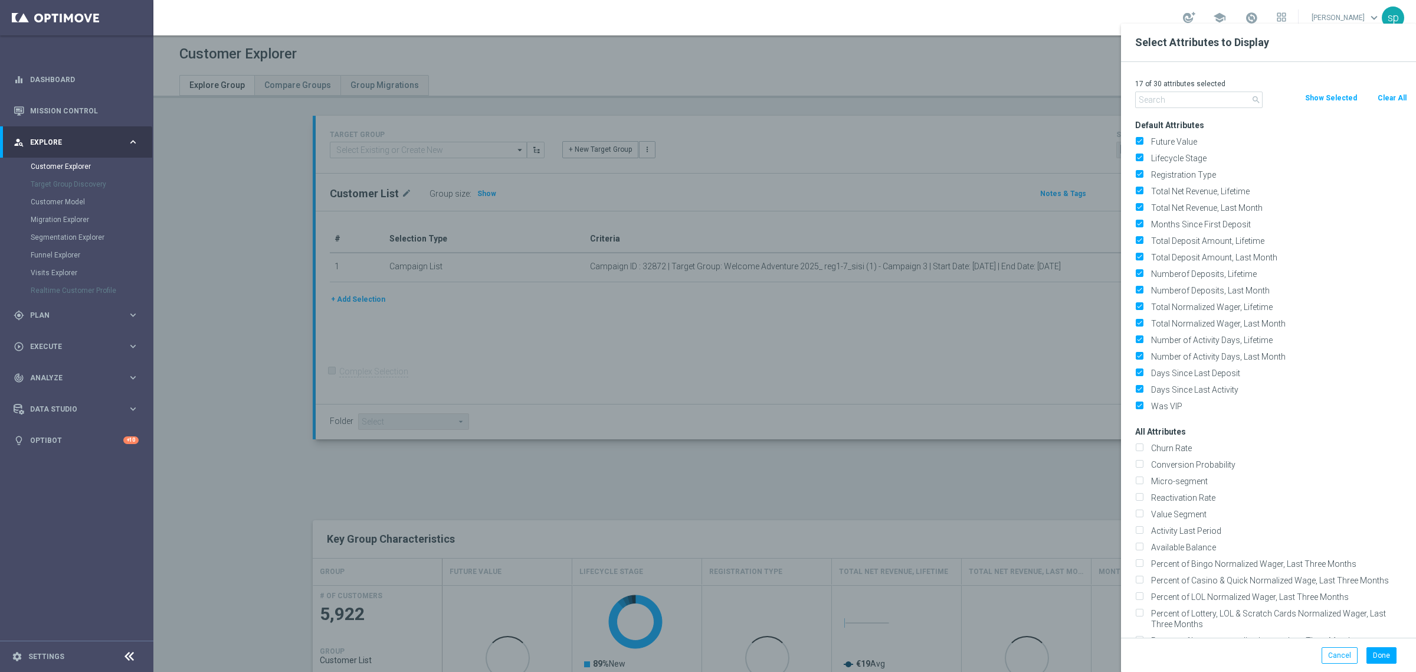
click at [1397, 103] on button "Clear All" at bounding box center [1392, 97] width 31 height 13
checkbox input "false"
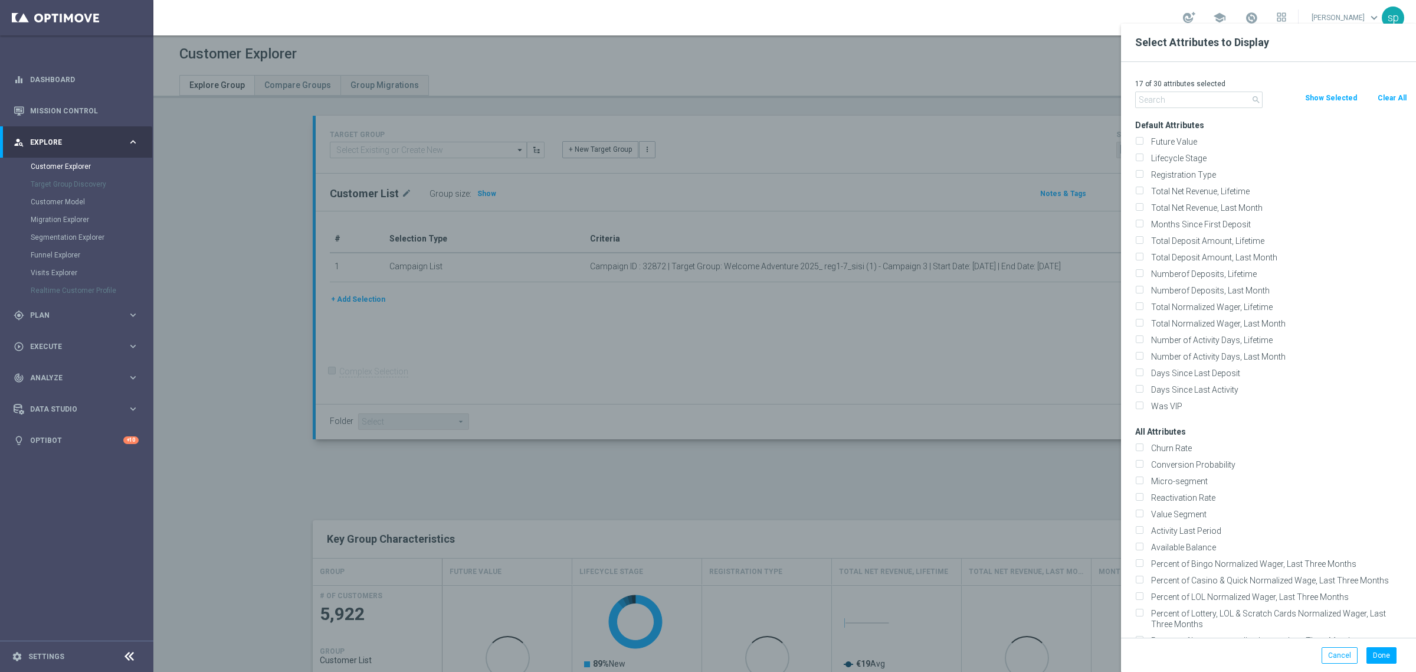
checkbox input "false"
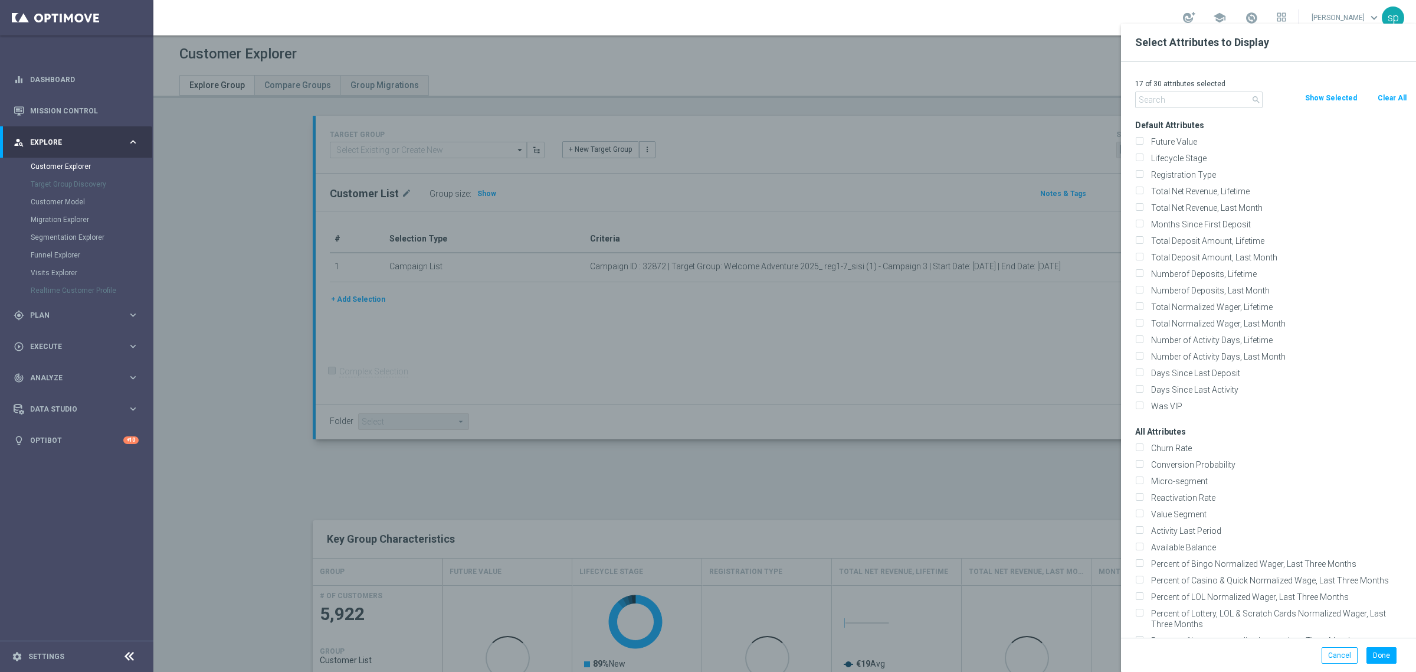
checkbox input "false"
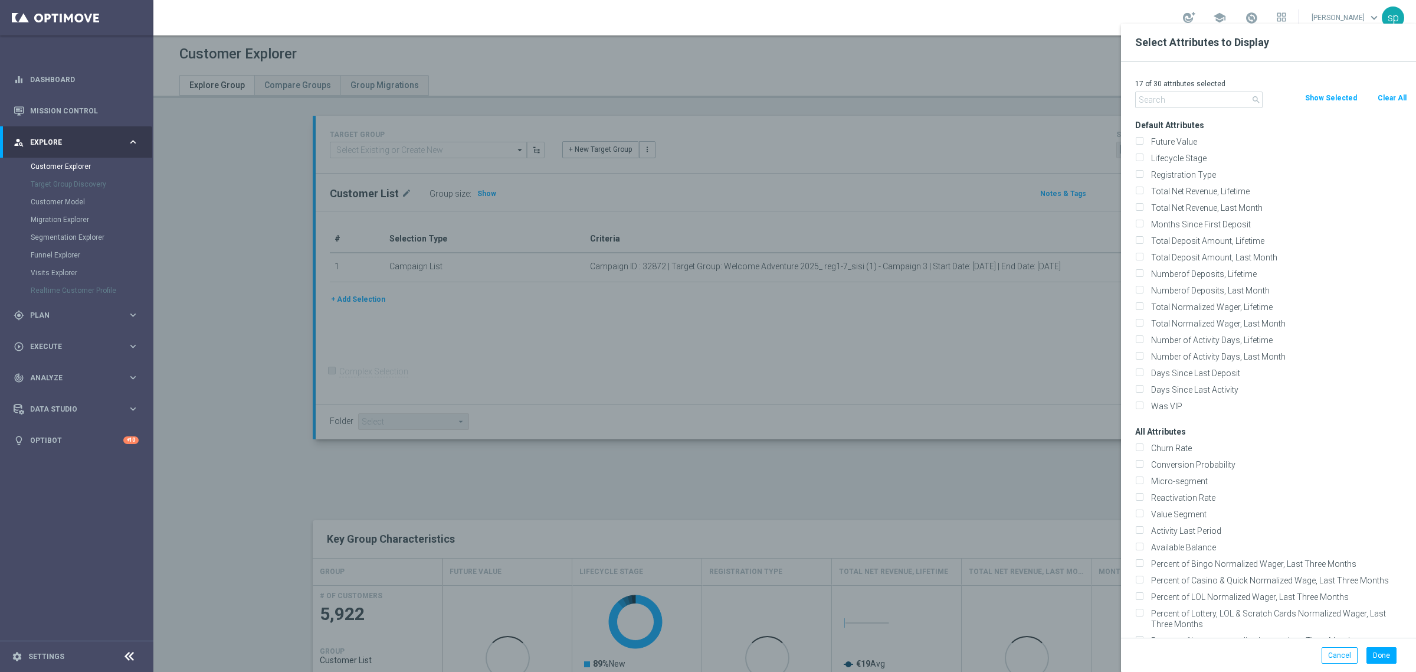
checkbox input "false"
click at [1208, 102] on input "text" at bounding box center [1198, 99] width 127 height 17
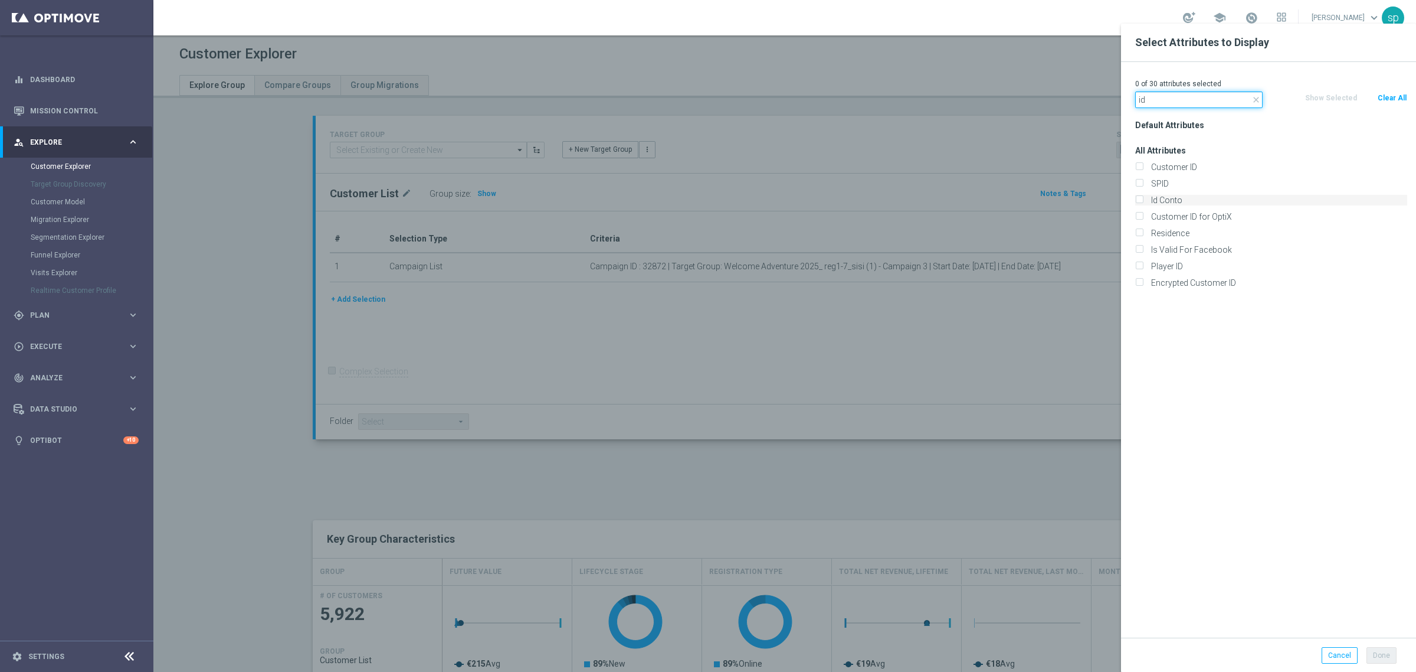
type input "id"
click at [1190, 201] on label "Id Conto" at bounding box center [1277, 200] width 260 height 11
click at [1143, 201] on input "Id Conto" at bounding box center [1139, 202] width 8 height 8
checkbox input "true"
click at [1379, 656] on button "Done" at bounding box center [1382, 655] width 30 height 17
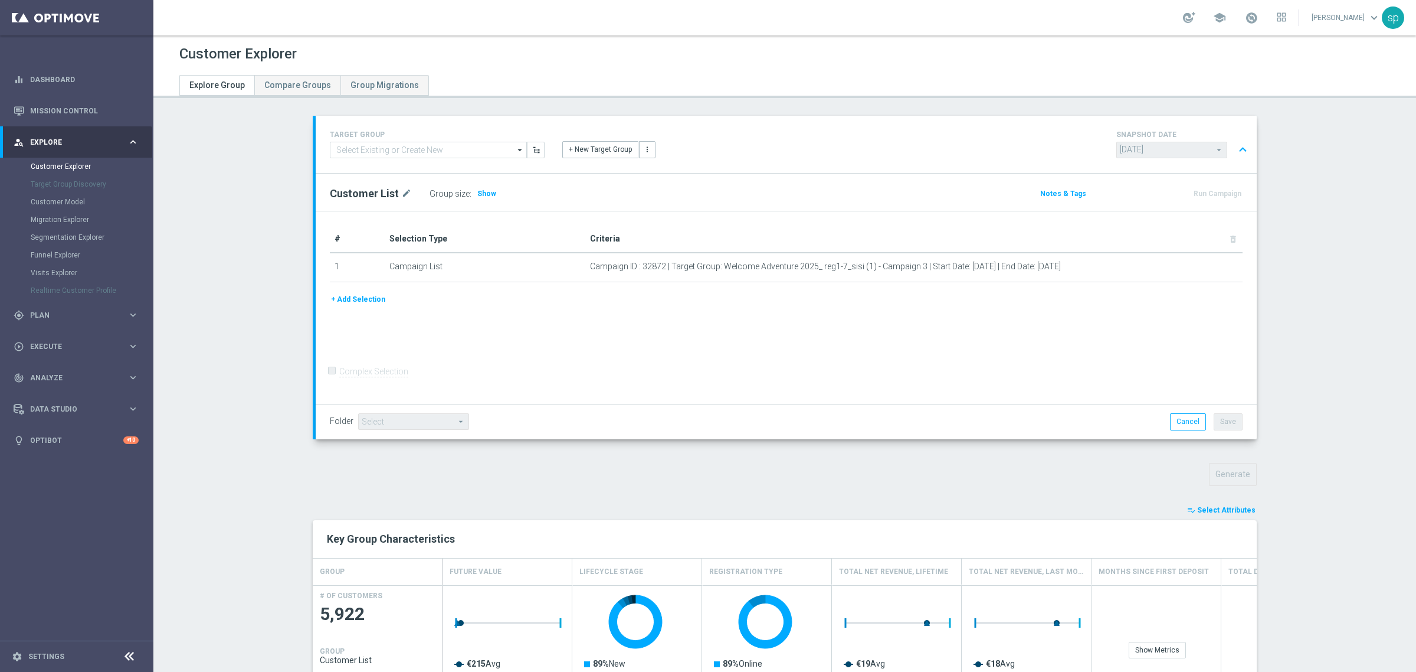
type input "Search"
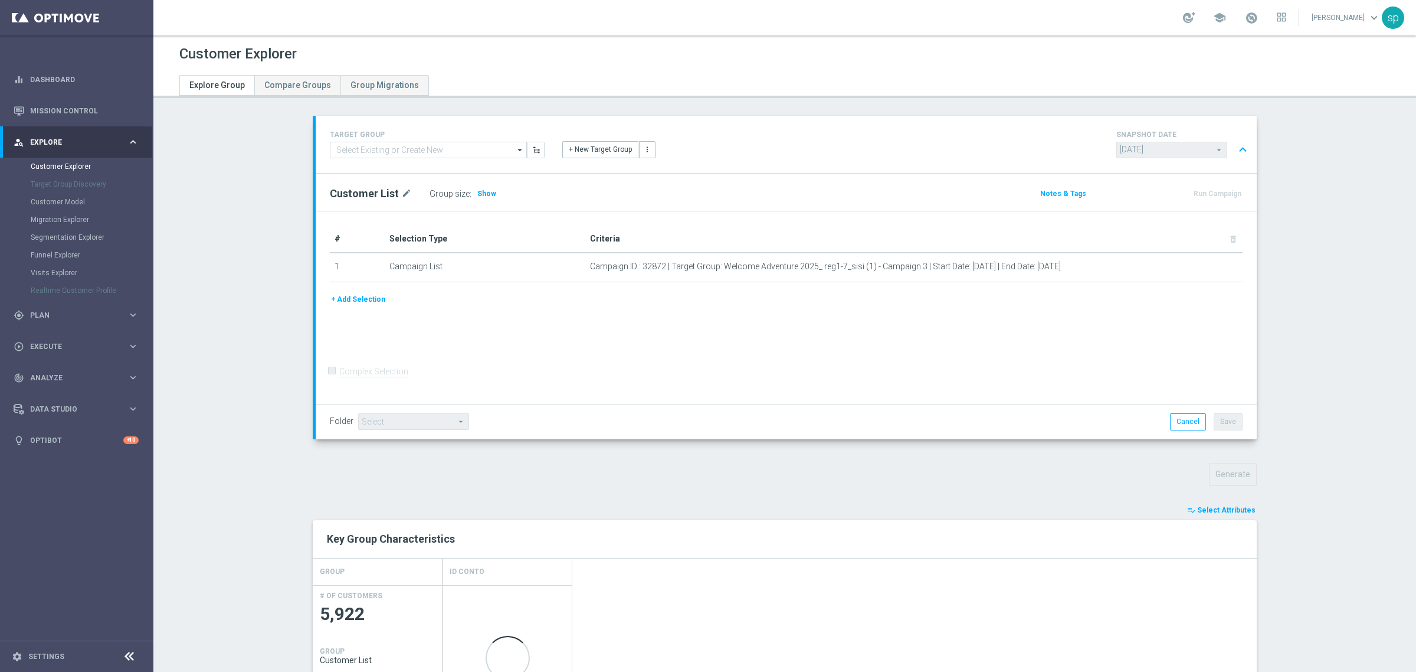
scroll to position [433, 0]
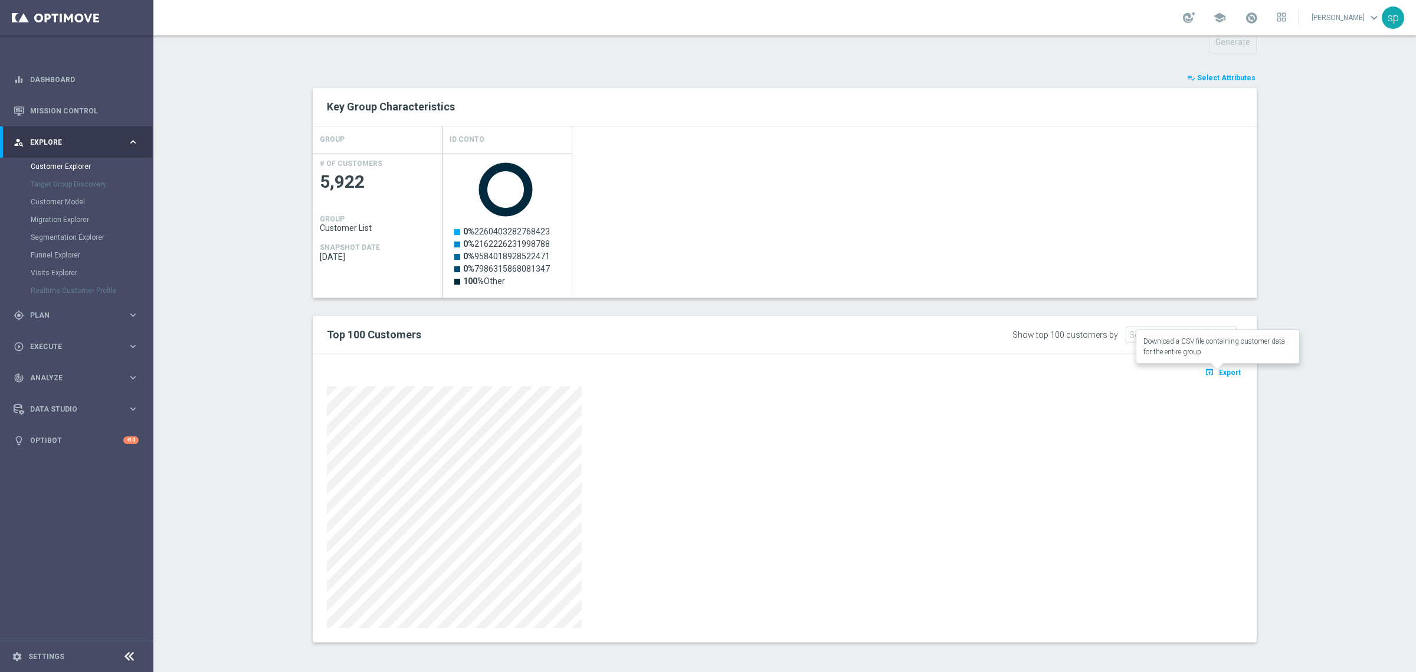
click at [1228, 374] on span "Export" at bounding box center [1230, 372] width 22 height 8
